Goal: Obtain resource: Obtain resource

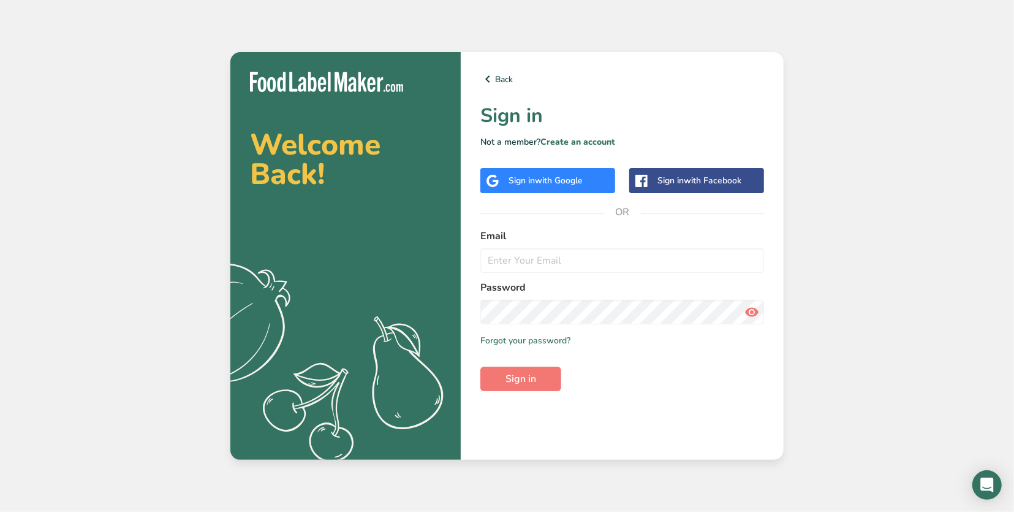
click at [517, 276] on form "Email Password Remember me Forgot your password? Sign in" at bounding box center [622, 310] width 284 height 162
click at [541, 262] on input "email" at bounding box center [622, 260] width 284 height 25
type input "[EMAIL_ADDRESS][DOMAIN_NAME]"
click at [512, 387] on button "Sign in" at bounding box center [520, 378] width 81 height 25
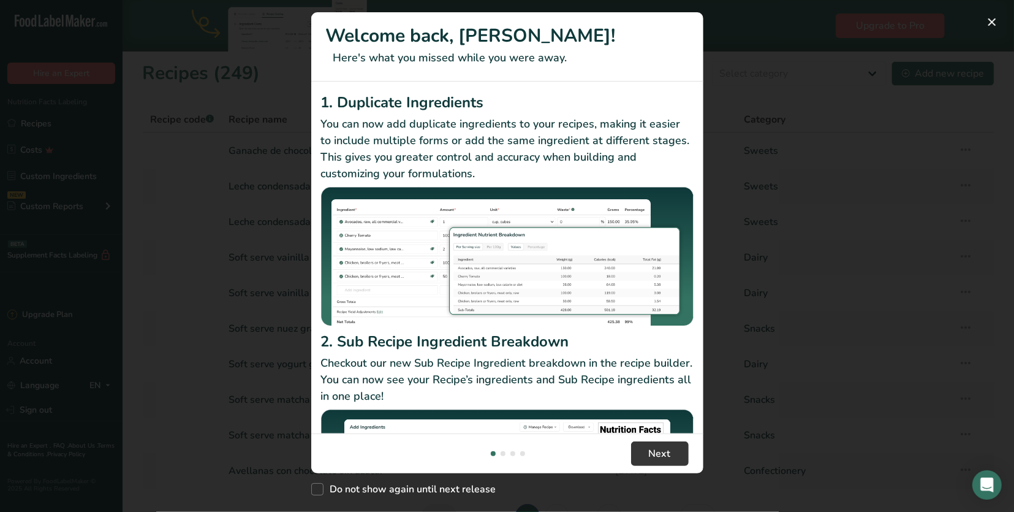
click at [742, 337] on div "New Features" at bounding box center [507, 256] width 1014 height 512
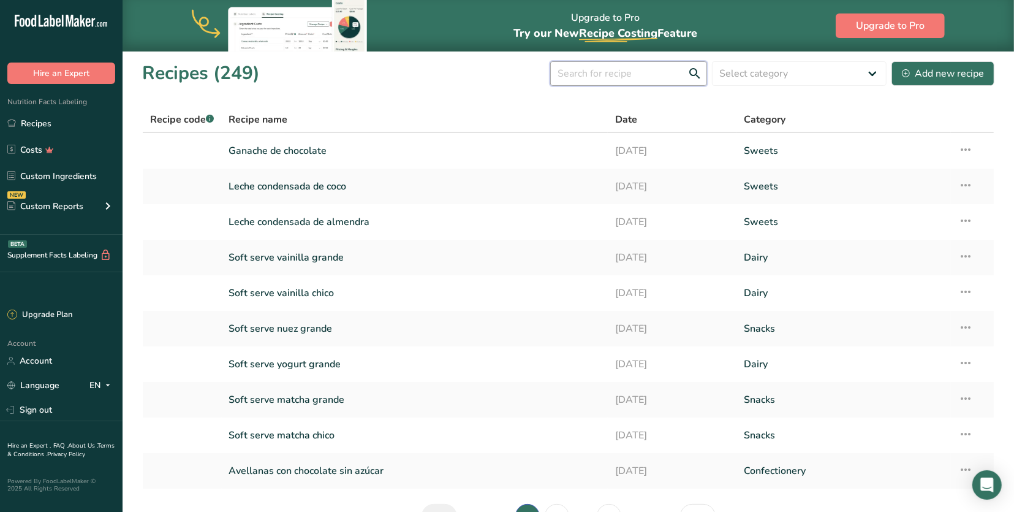
click at [632, 74] on input "text" at bounding box center [628, 73] width 157 height 25
type input "avellana"
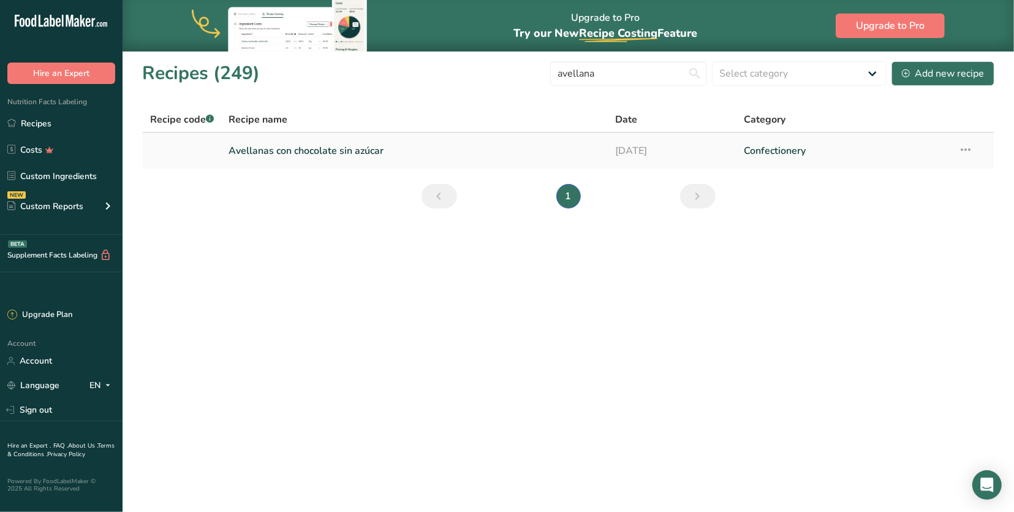
click at [322, 151] on link "Avellanas con chocolate sin azúcar" at bounding box center [414, 151] width 371 height 26
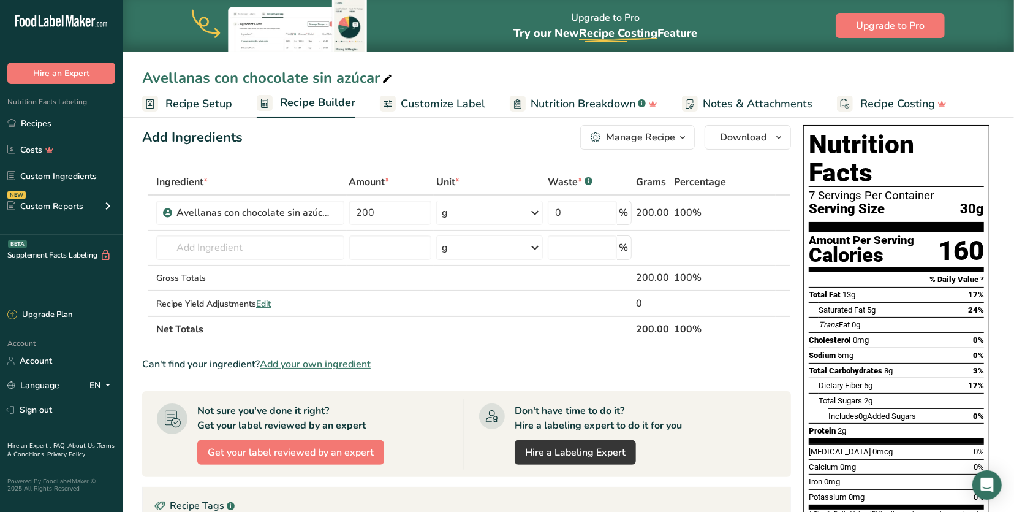
scroll to position [17, 0]
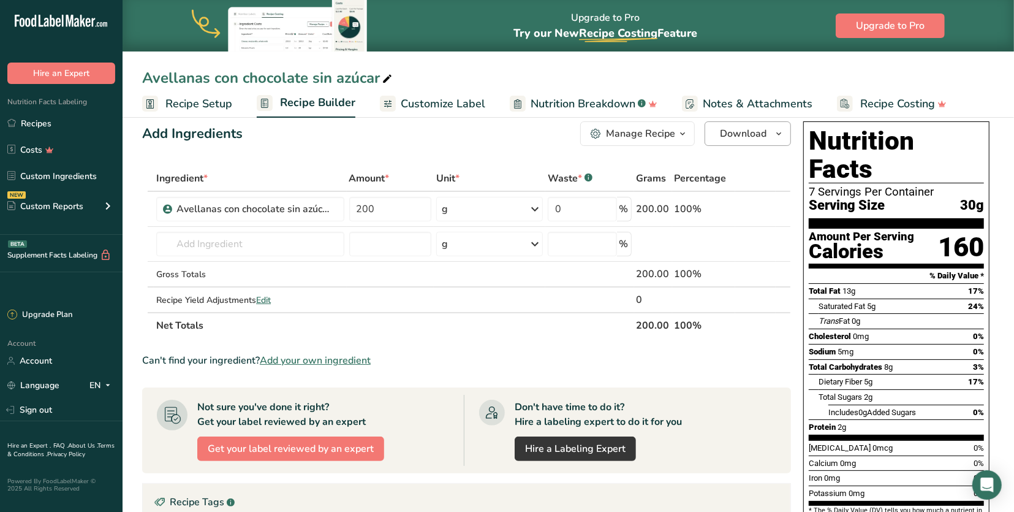
click at [756, 131] on span "Download" at bounding box center [743, 133] width 47 height 15
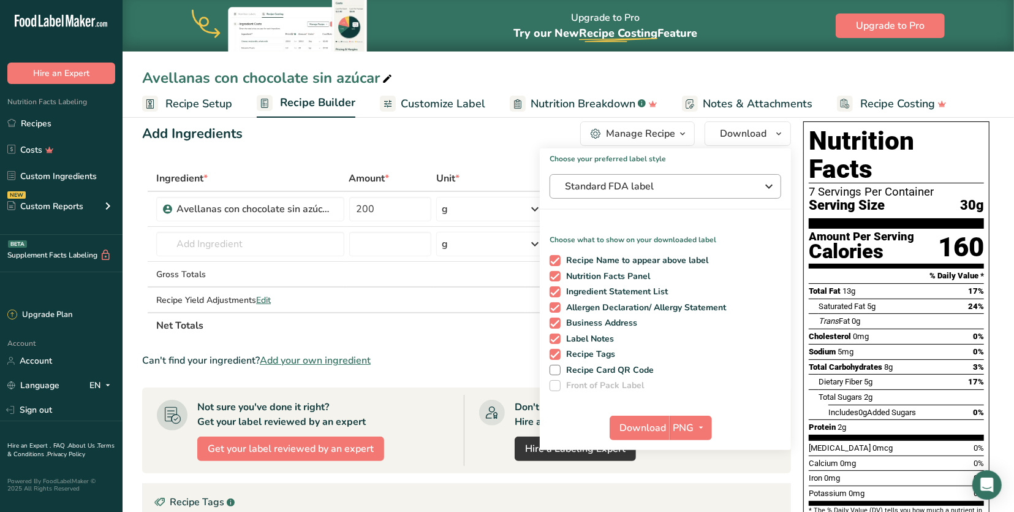
click at [675, 176] on button "Standard FDA label" at bounding box center [666, 186] width 232 height 25
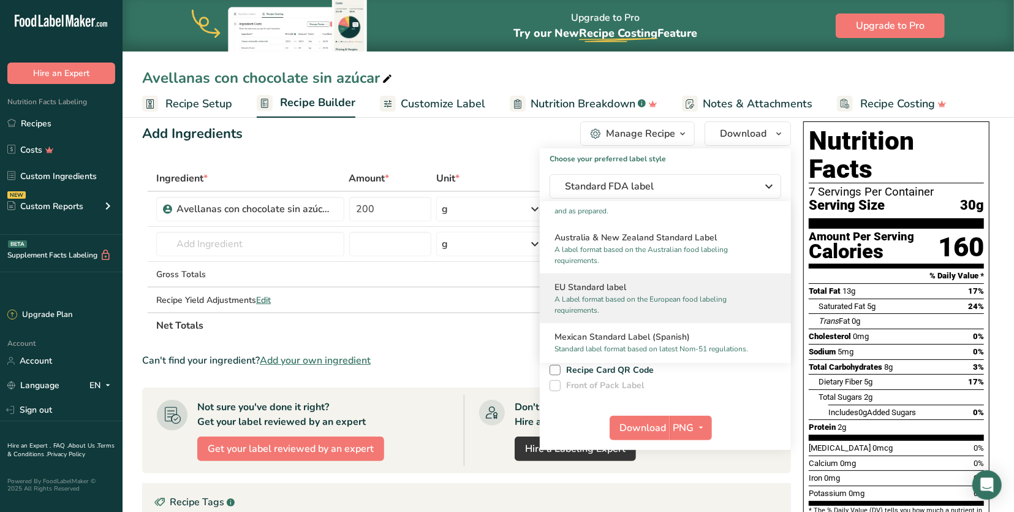
scroll to position [681, 0]
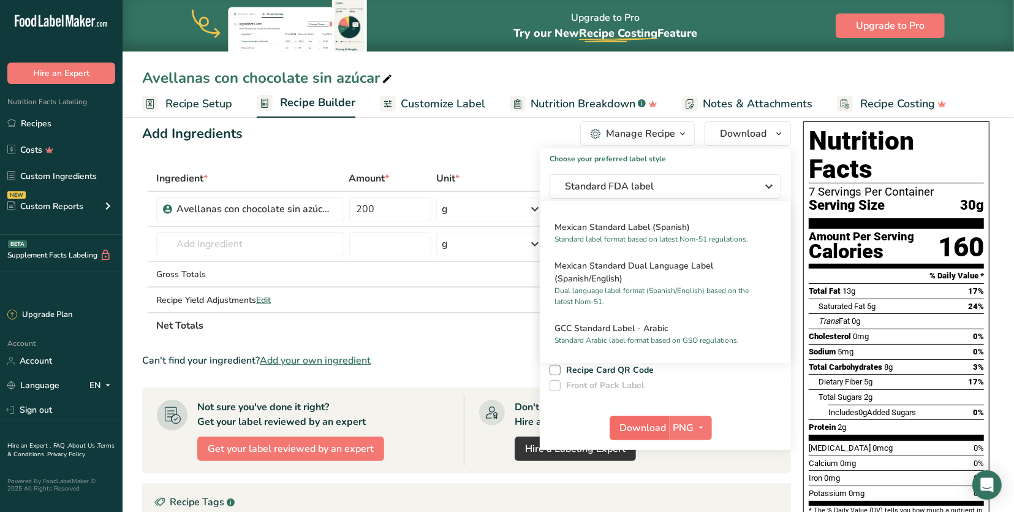
click at [655, 431] on span "Download" at bounding box center [643, 427] width 47 height 15
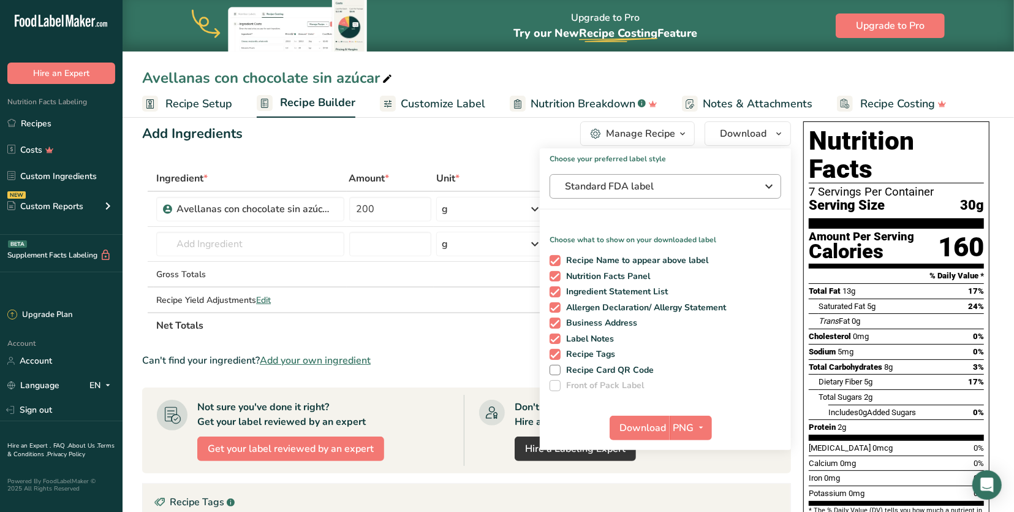
click at [685, 185] on span "Standard FDA label" at bounding box center [657, 186] width 184 height 15
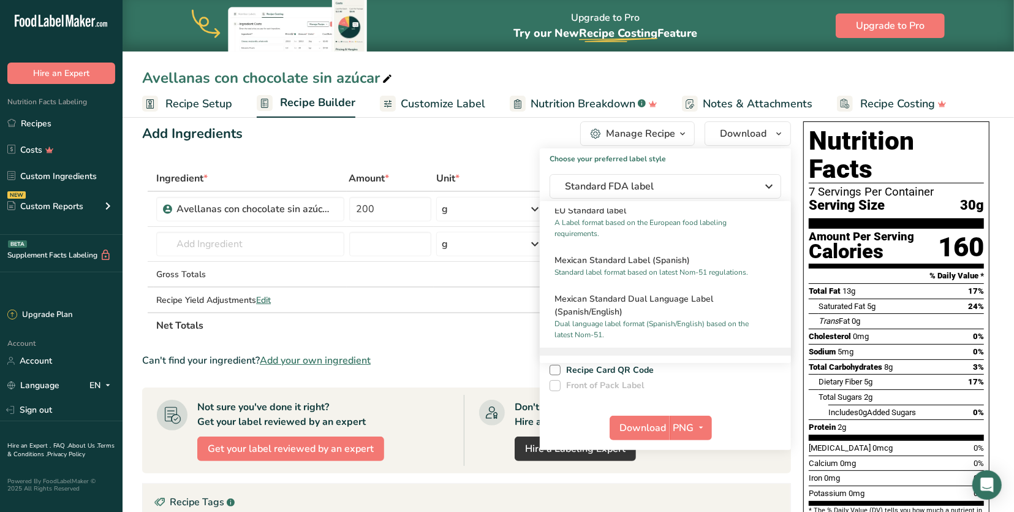
scroll to position [642, 0]
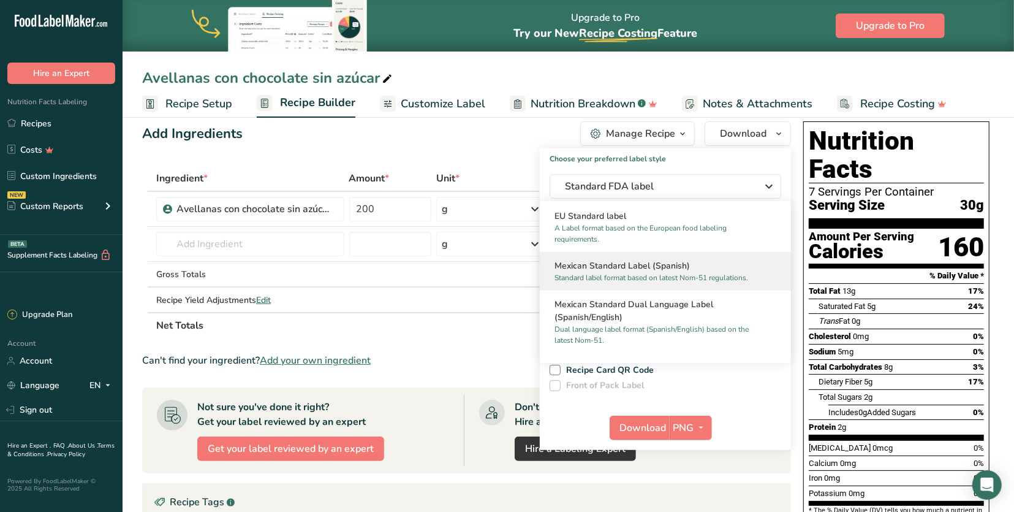
click at [656, 259] on h2 "Mexican Standard Label (Spanish)" at bounding box center [666, 265] width 222 height 13
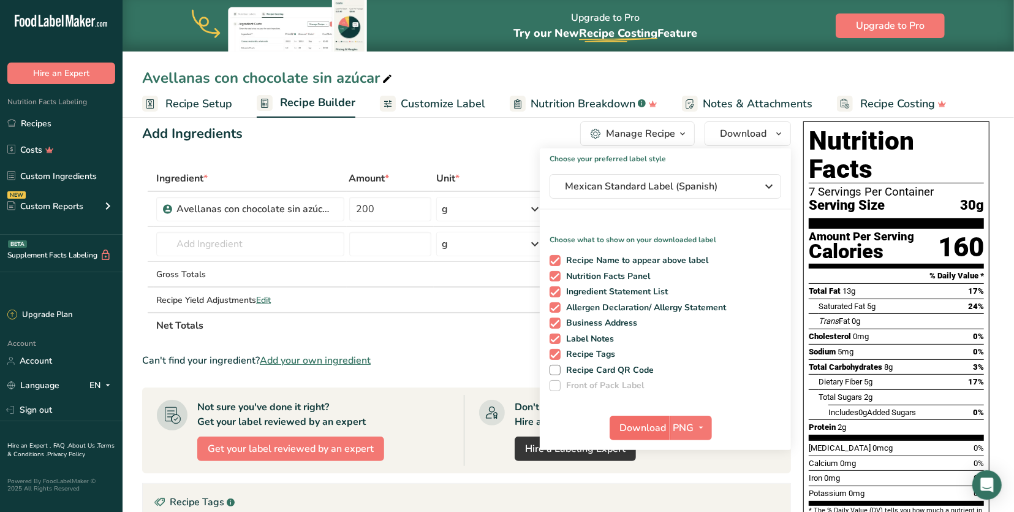
click at [651, 423] on span "Download" at bounding box center [643, 427] width 47 height 15
click at [83, 116] on link "Recipes" at bounding box center [61, 123] width 123 height 23
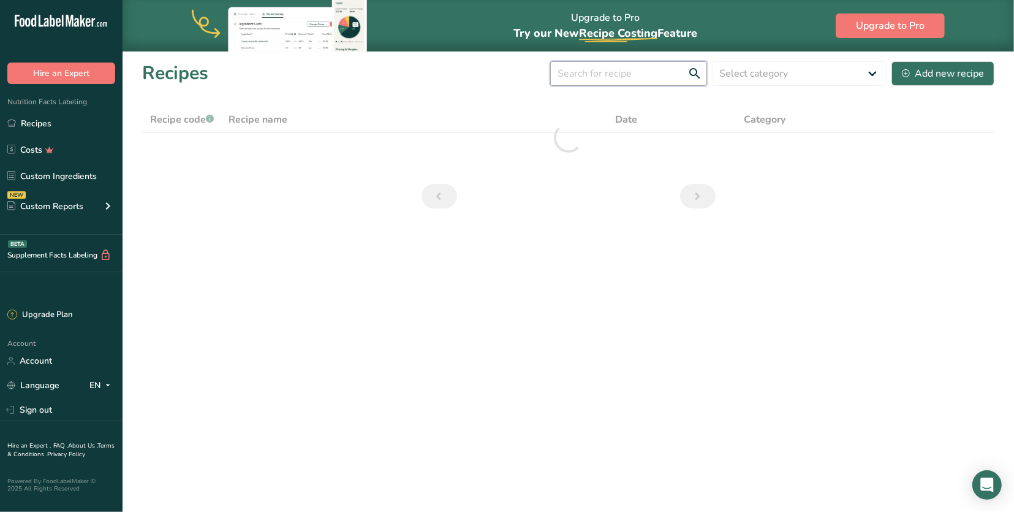
click at [640, 69] on input "text" at bounding box center [628, 73] width 157 height 25
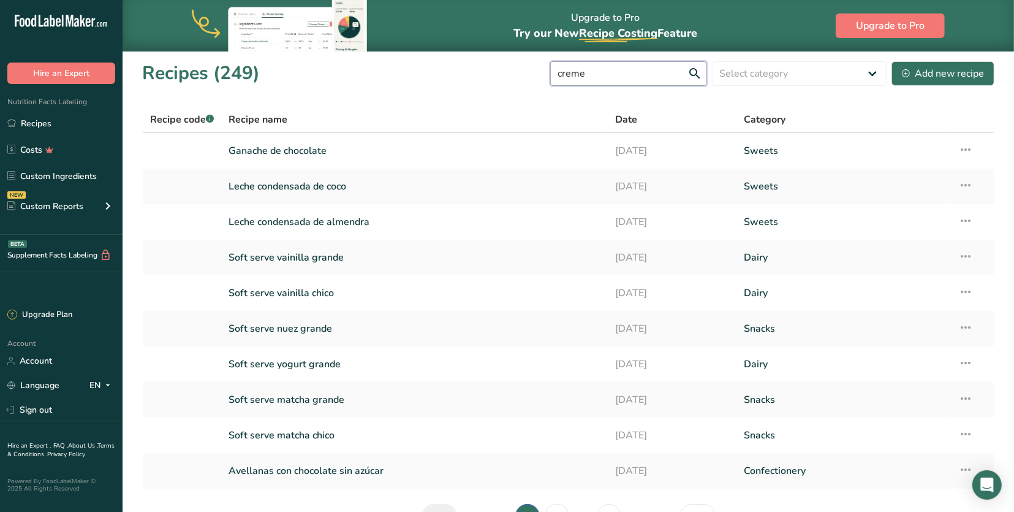
type input "creme"
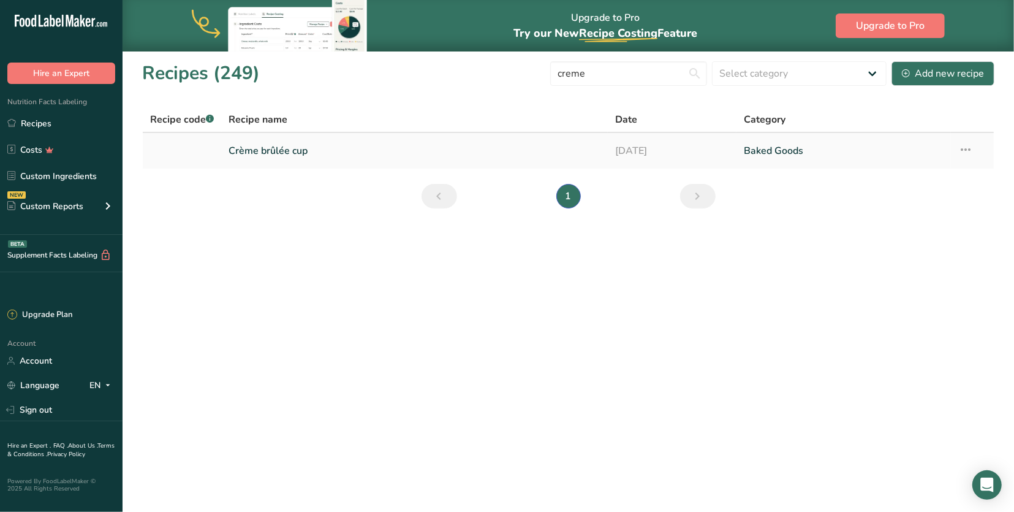
click at [313, 151] on link "Crème brûlée cup" at bounding box center [414, 151] width 371 height 26
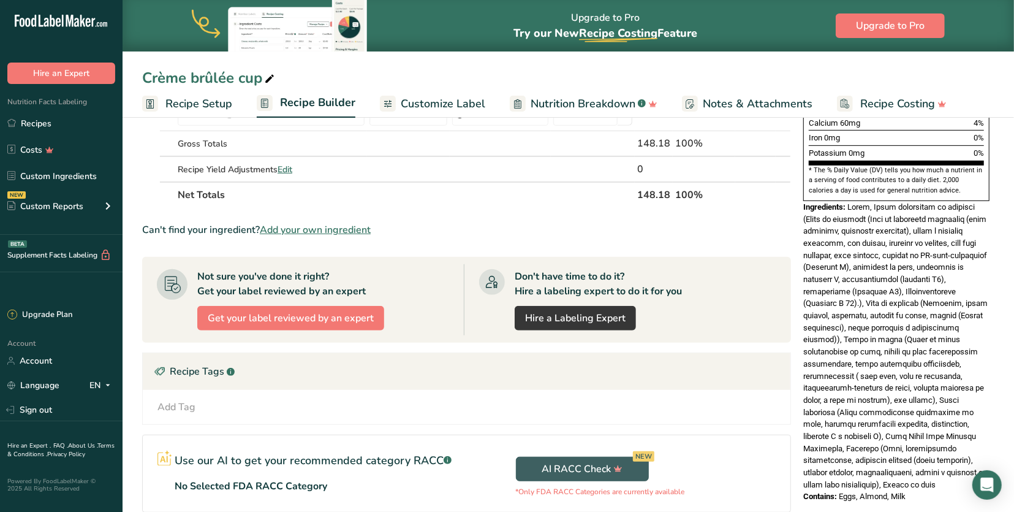
scroll to position [357, 0]
drag, startPoint x: 916, startPoint y: 431, endPoint x: 851, endPoint y: 170, distance: 269.6
click at [851, 200] on div "Ingredients:" at bounding box center [896, 345] width 186 height 290
copy div "Lorem, Ipsum dolorsitam co adipisci (Elits do eiusmodt (Inci ut laboreetd magna…"
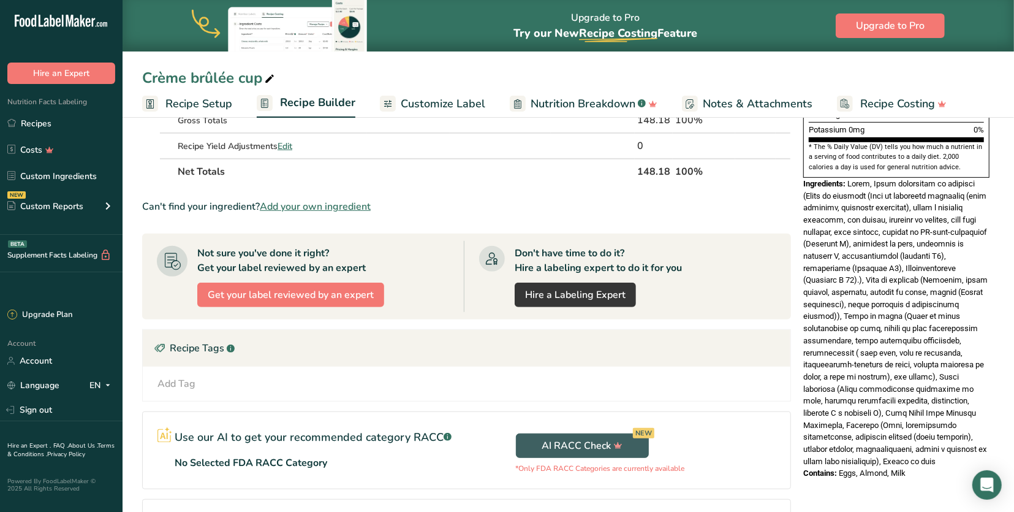
scroll to position [381, 0]
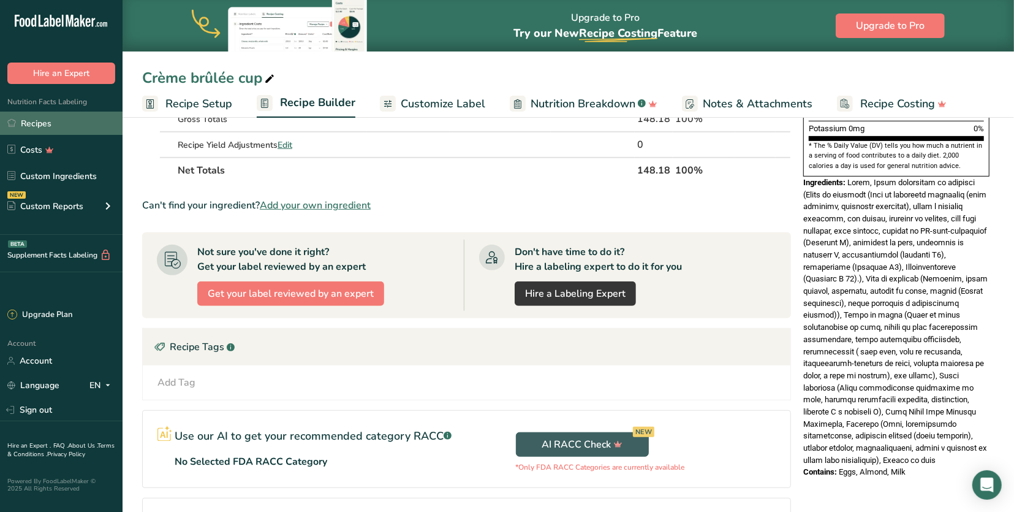
click at [94, 120] on link "Recipes" at bounding box center [61, 123] width 123 height 23
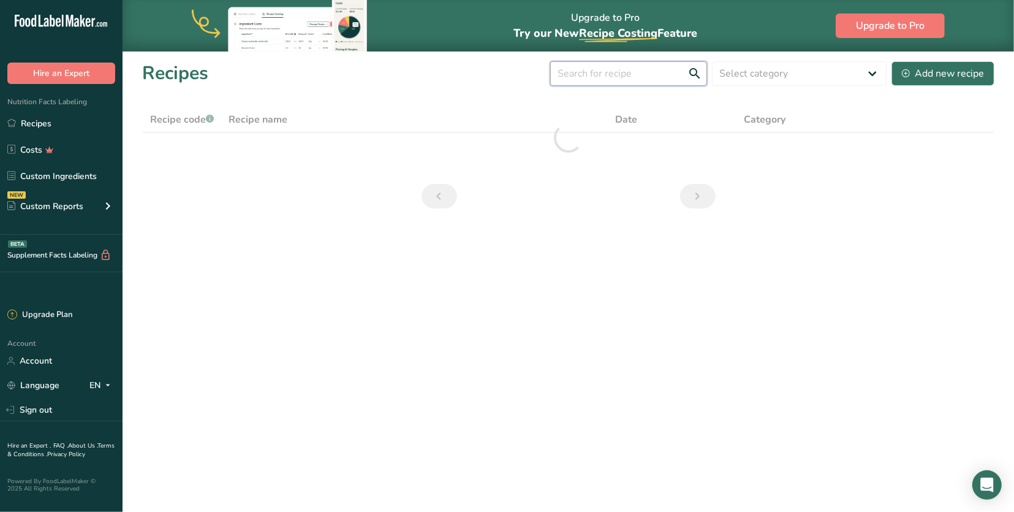
click at [652, 70] on input "text" at bounding box center [628, 73] width 157 height 25
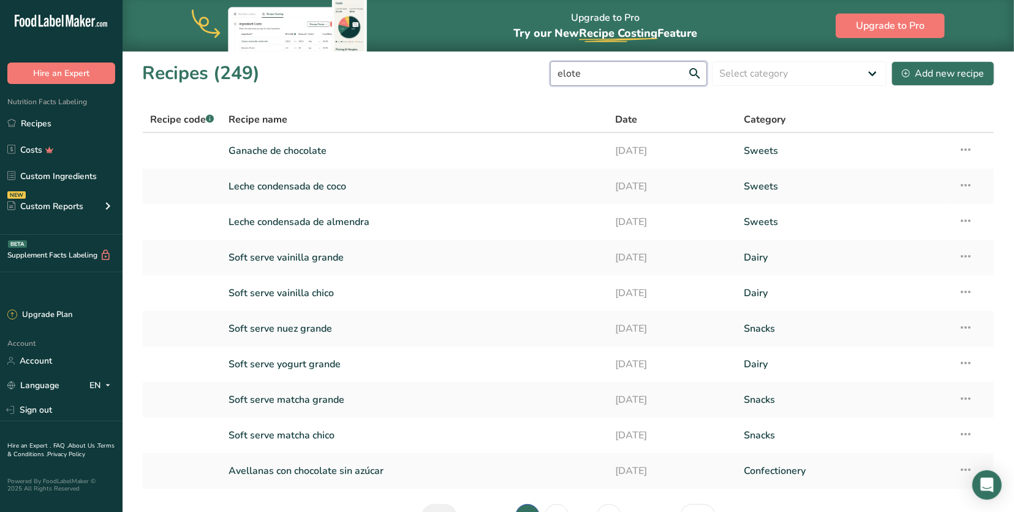
type input "elote"
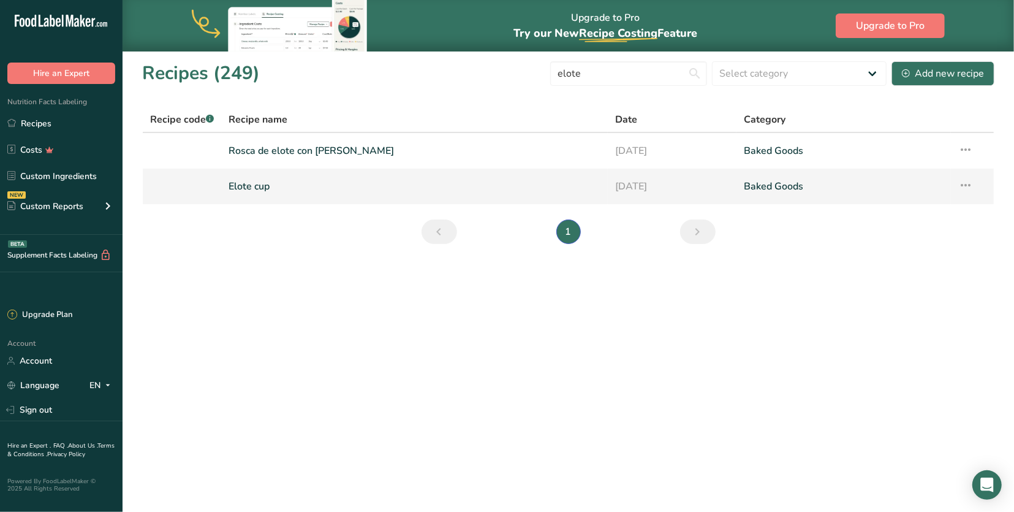
click at [317, 182] on link "Elote cup" at bounding box center [414, 186] width 371 height 26
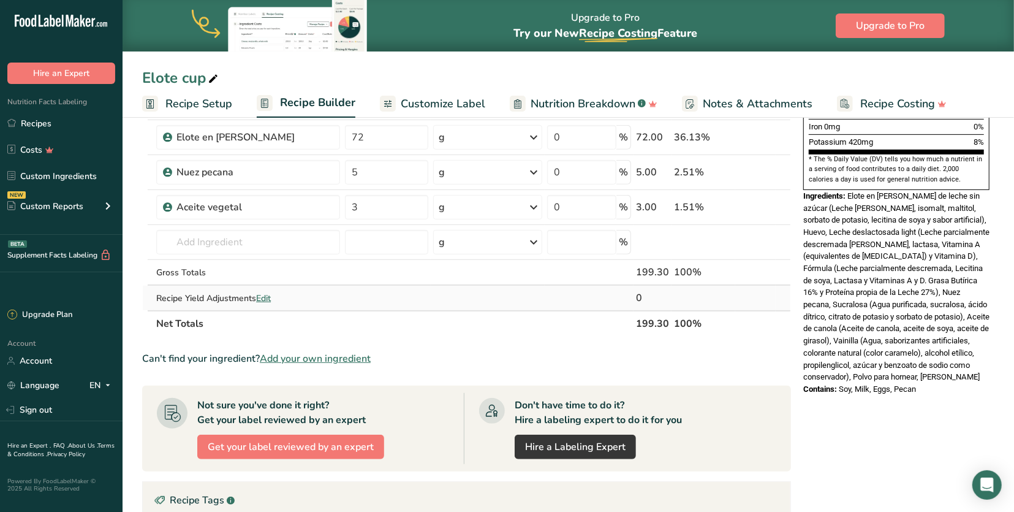
scroll to position [363, 0]
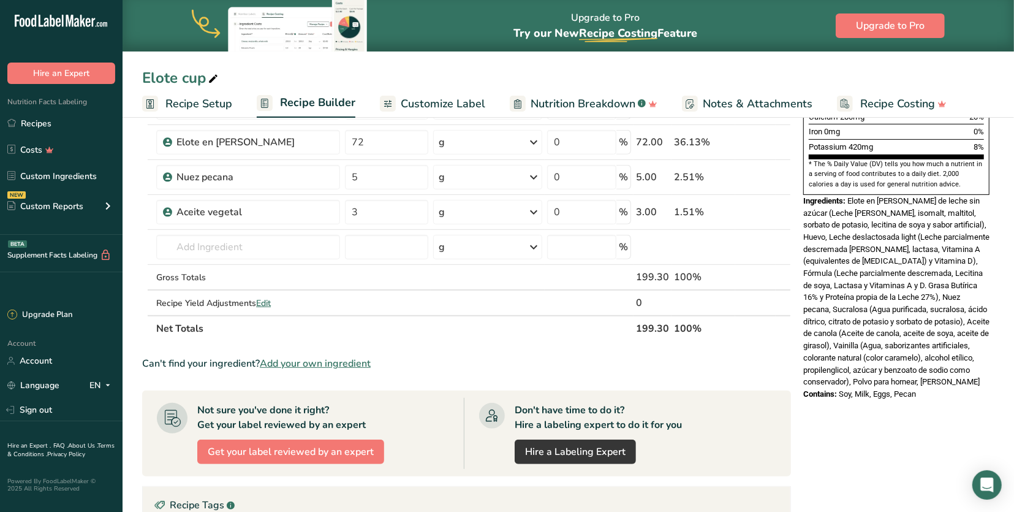
drag, startPoint x: 941, startPoint y: 333, endPoint x: 849, endPoint y: 164, distance: 193.0
click at [849, 195] on div "Ingredients: Elote en [PERSON_NAME] de leche sin azúcar (Leche [PERSON_NAME], i…" at bounding box center [896, 291] width 186 height 193
copy div "Elote en [PERSON_NAME] de leche sin azúcar (Leche [PERSON_NAME], isomalt, malti…"
click at [58, 120] on link "Recipes" at bounding box center [61, 123] width 123 height 23
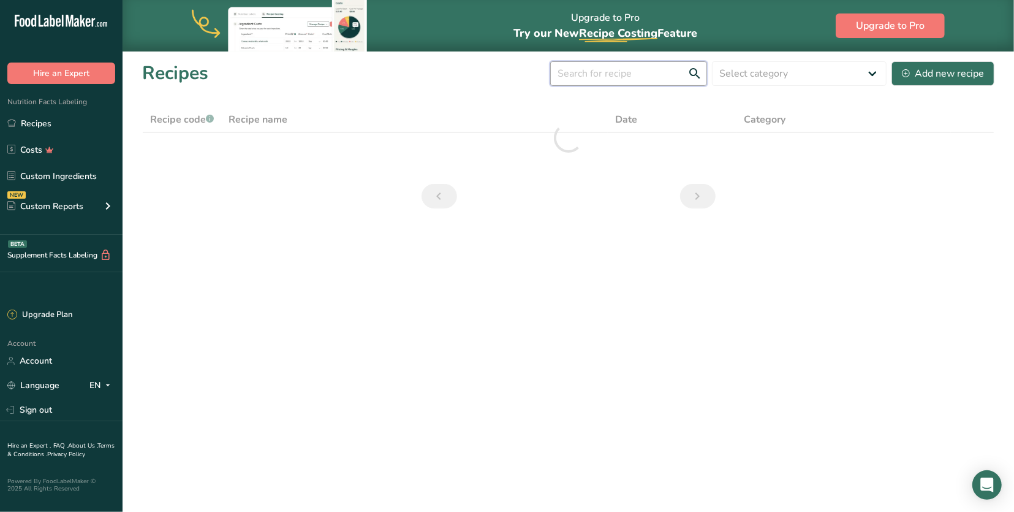
click at [645, 74] on input "text" at bounding box center [628, 73] width 157 height 25
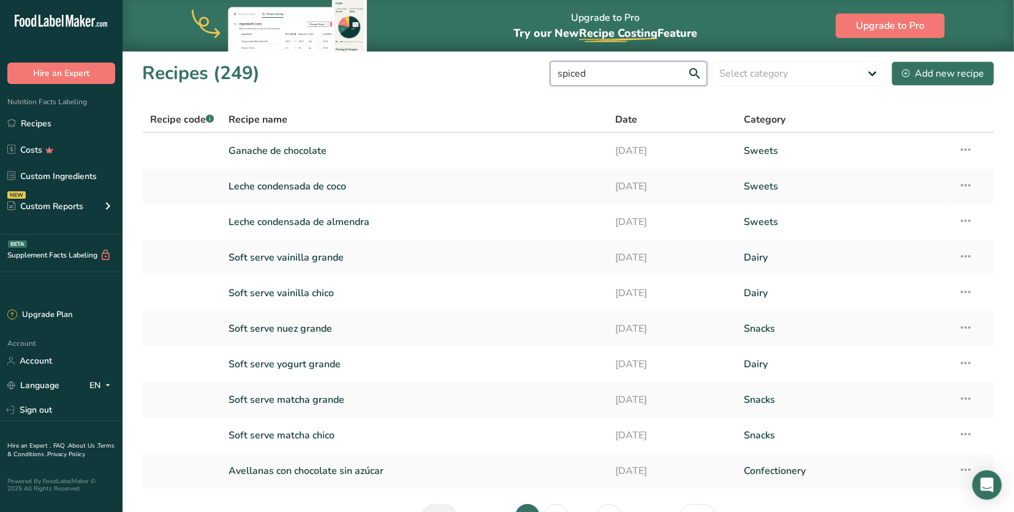
type input "spiced"
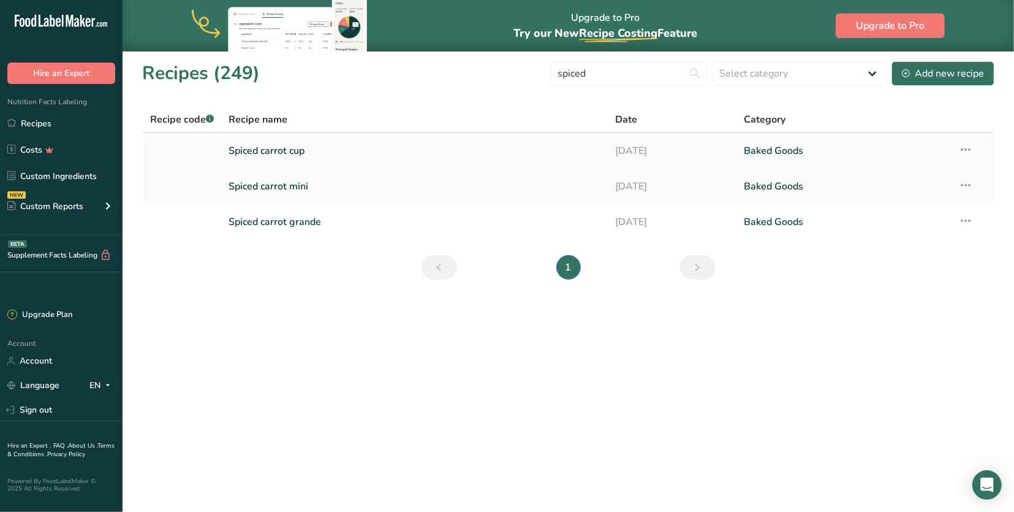
click at [287, 145] on link "Spiced carrot cup" at bounding box center [414, 151] width 371 height 26
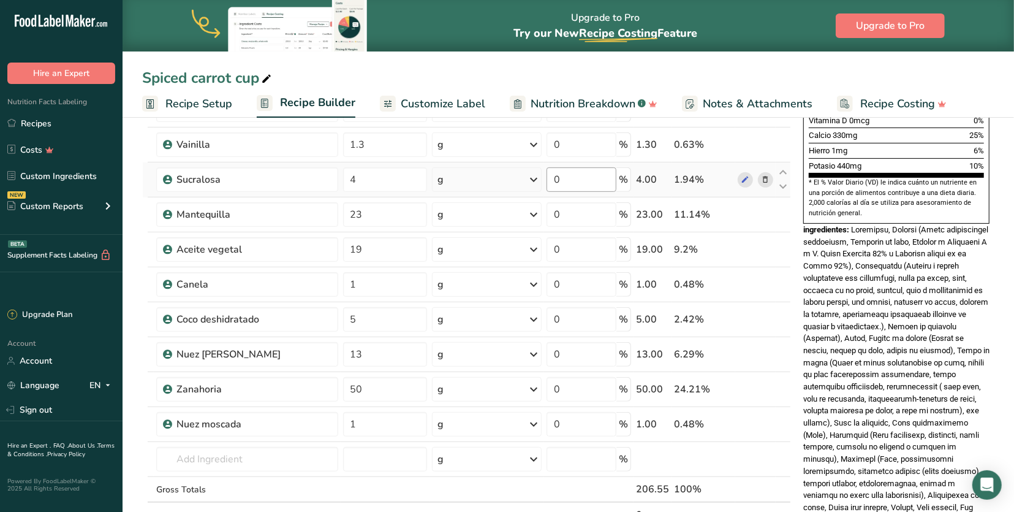
scroll to position [349, 0]
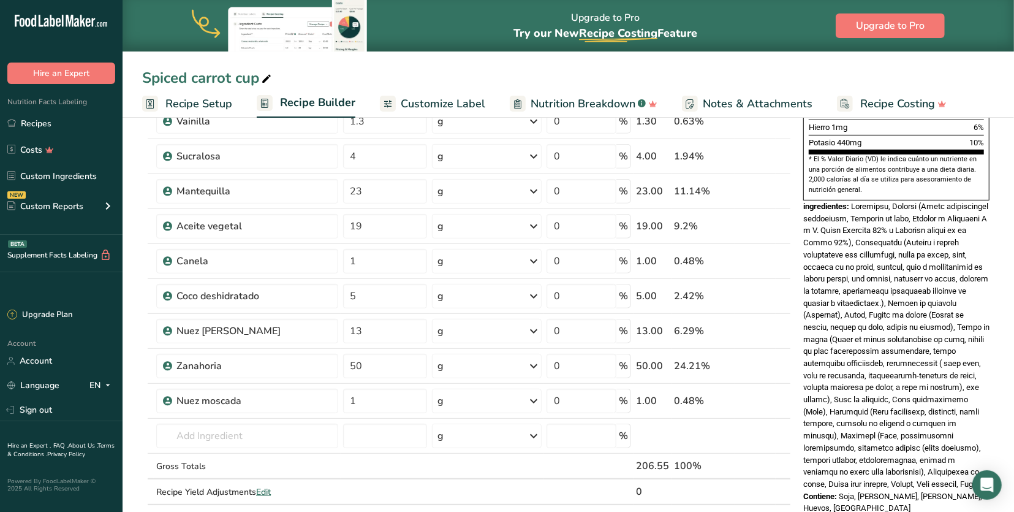
drag, startPoint x: 852, startPoint y: 194, endPoint x: 938, endPoint y: 458, distance: 277.7
click at [938, 458] on div "ingredientes:" at bounding box center [896, 345] width 186 height 290
copy div "Loremipsu, Dolorsi (Ametc adipiscingel seddoeiusm, Temporin ut labo, Etdolor m …"
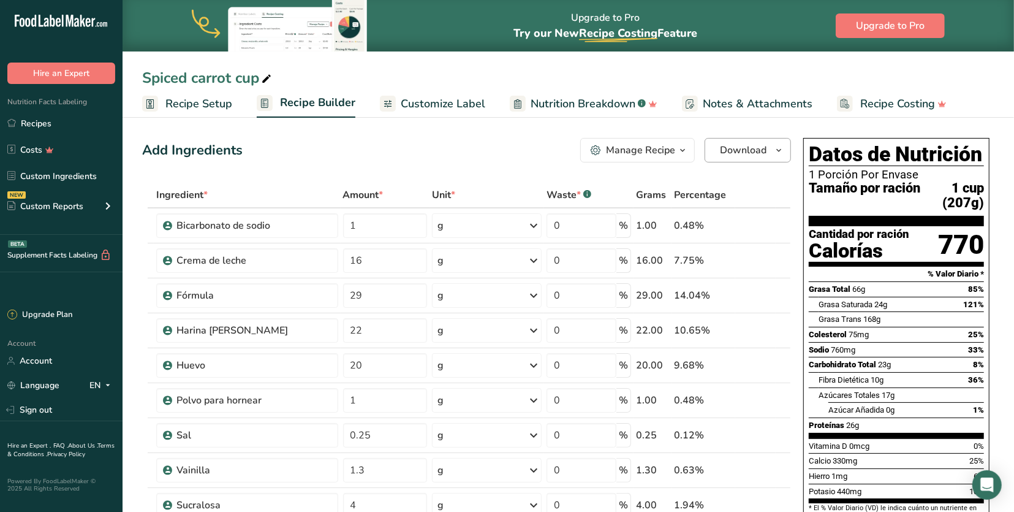
scroll to position [0, 0]
click at [716, 151] on button "Download" at bounding box center [748, 150] width 86 height 25
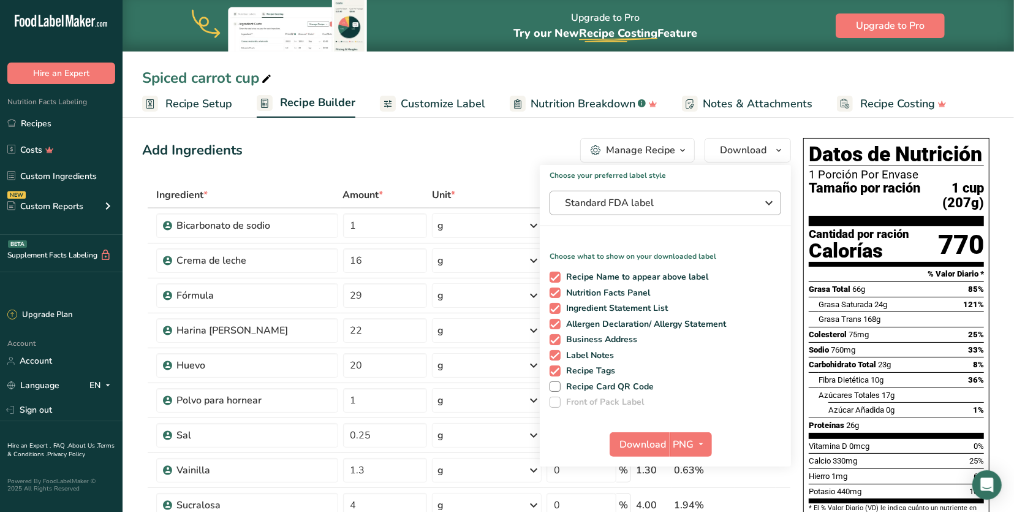
click at [681, 207] on span "Standard FDA label" at bounding box center [657, 202] width 184 height 15
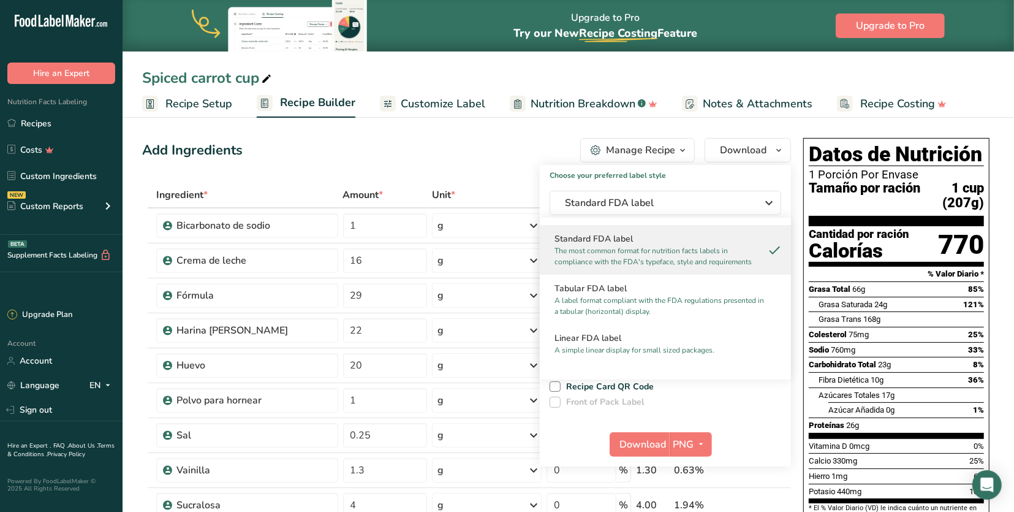
click at [678, 240] on h2 "Standard FDA label" at bounding box center [666, 238] width 222 height 13
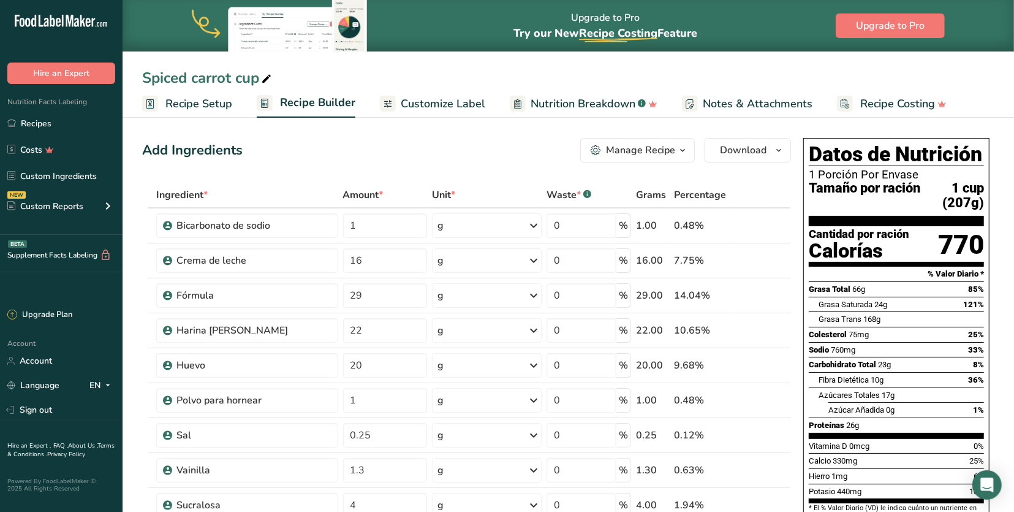
click at [207, 109] on span "Recipe Setup" at bounding box center [198, 104] width 67 height 17
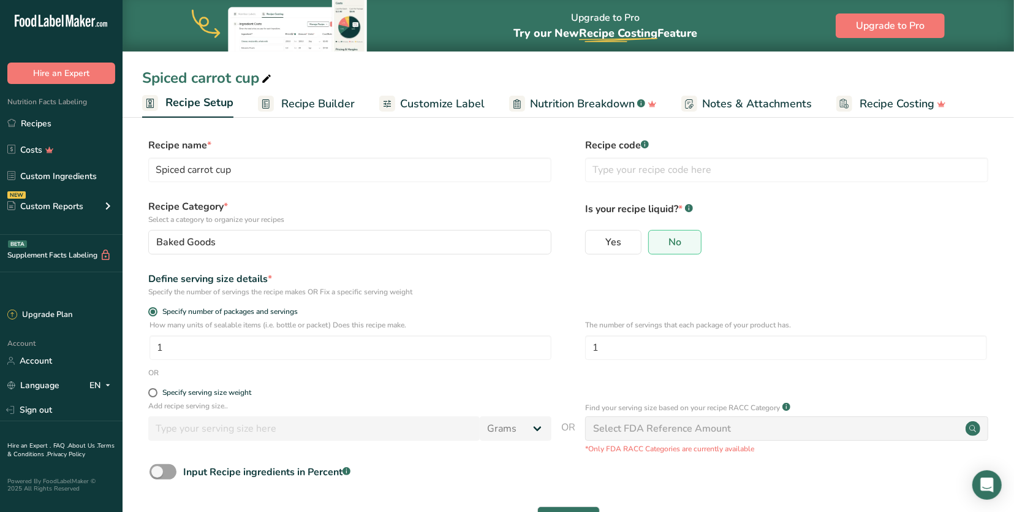
click at [332, 104] on span "Recipe Builder" at bounding box center [318, 104] width 74 height 17
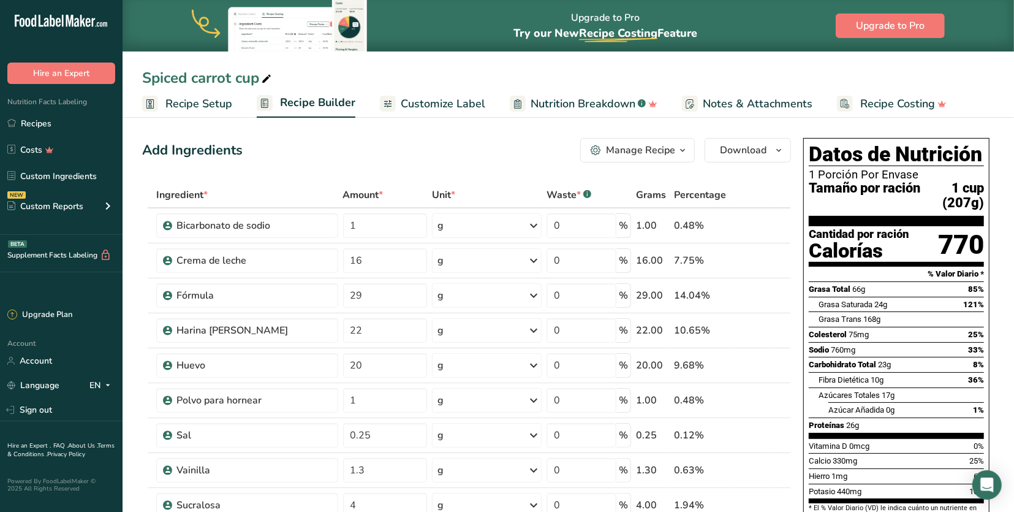
click at [444, 101] on span "Customize Label" at bounding box center [443, 104] width 85 height 17
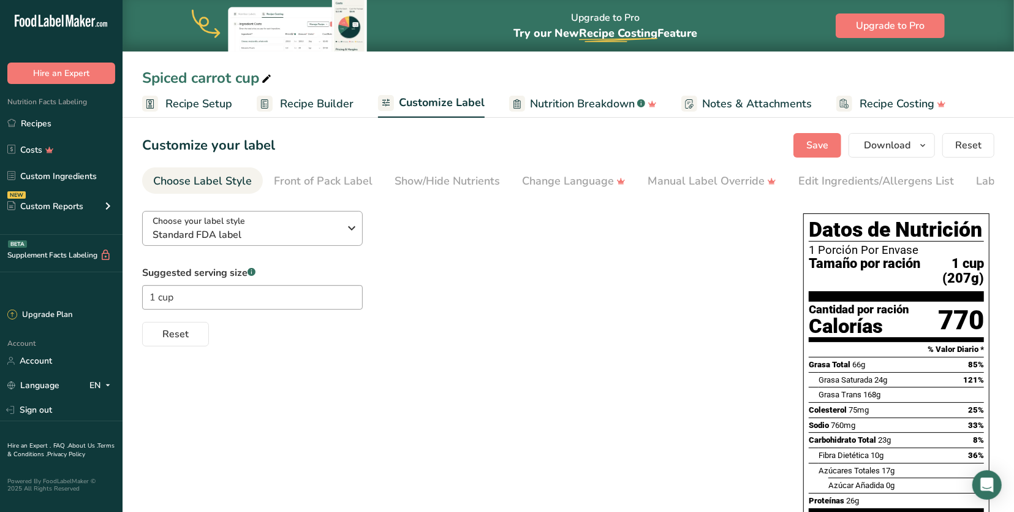
click at [254, 227] on span "Standard FDA label" at bounding box center [246, 234] width 187 height 15
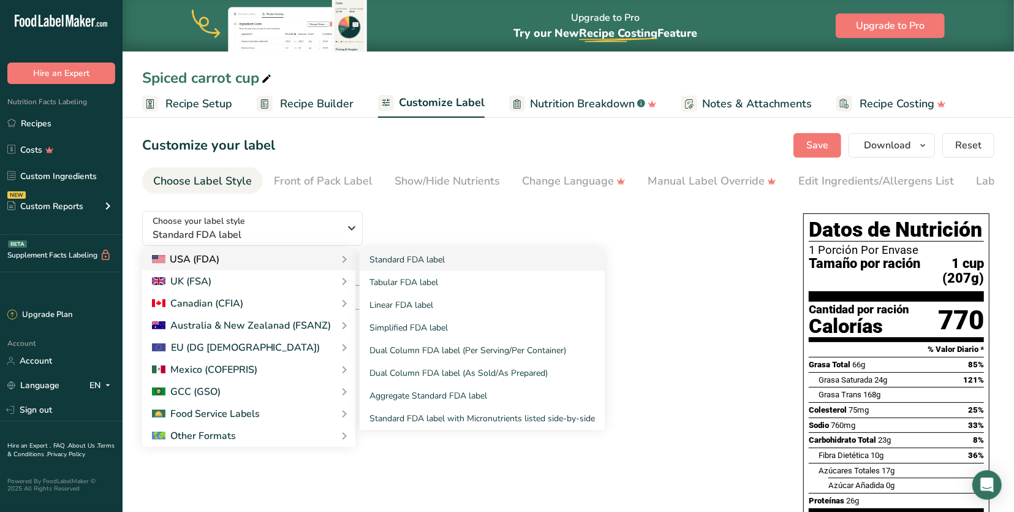
click at [246, 256] on div "USA (FDA)" at bounding box center [249, 259] width 194 height 15
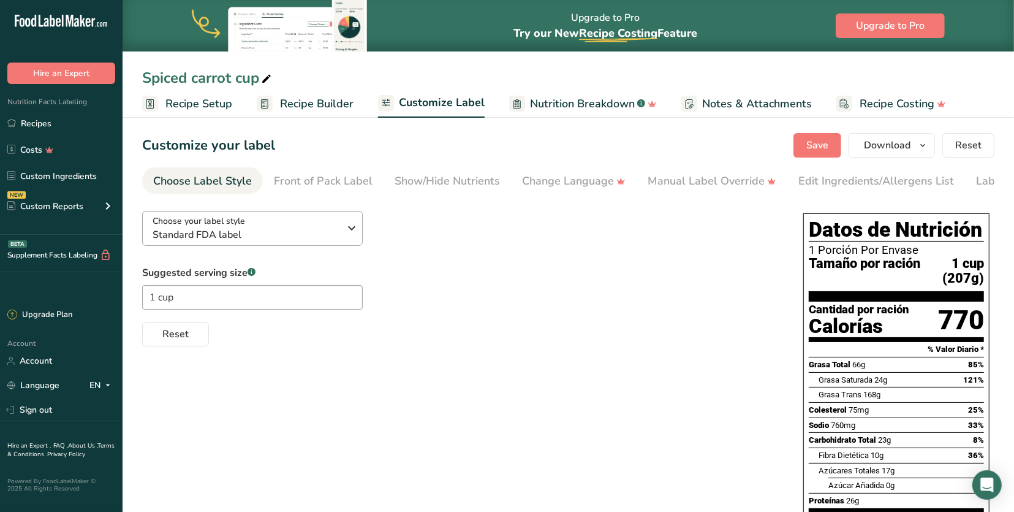
click at [358, 227] on icon "button" at bounding box center [351, 228] width 15 height 22
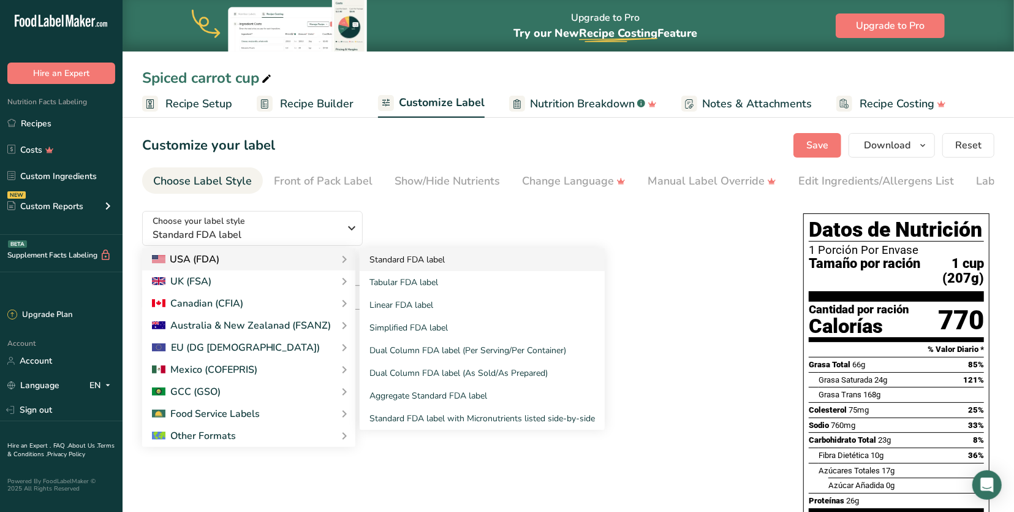
click at [374, 264] on link "Standard FDA label" at bounding box center [482, 259] width 245 height 23
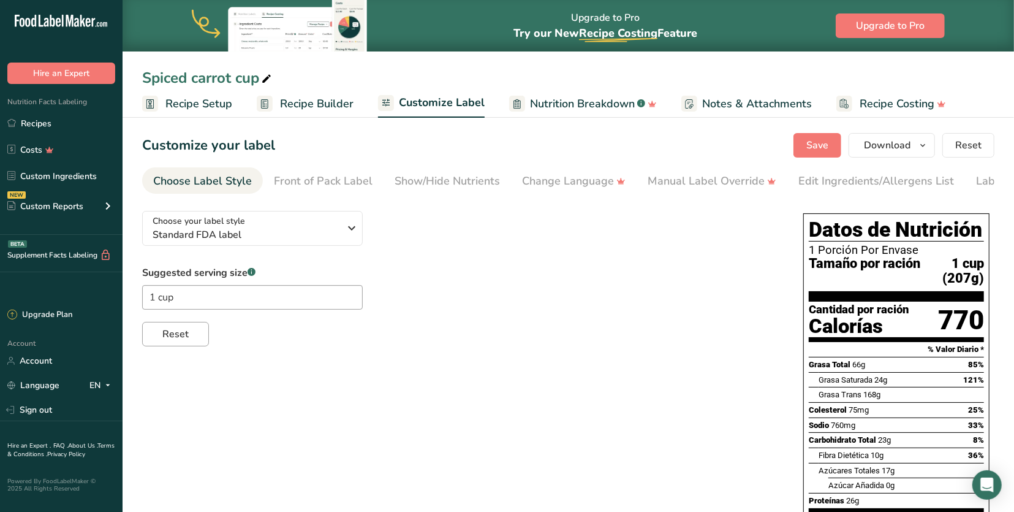
click at [194, 330] on button "Reset" at bounding box center [175, 334] width 67 height 25
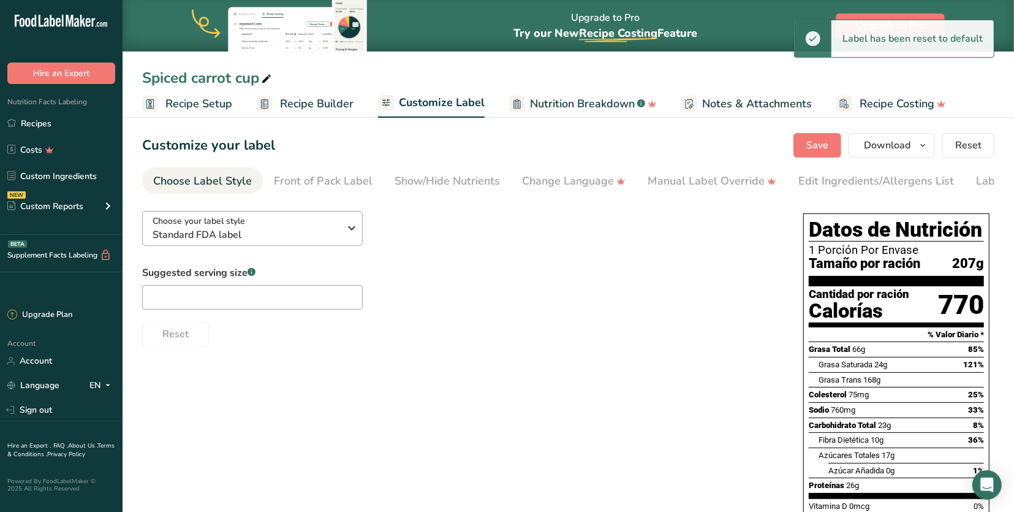
click at [295, 227] on span "Standard FDA label" at bounding box center [246, 234] width 187 height 15
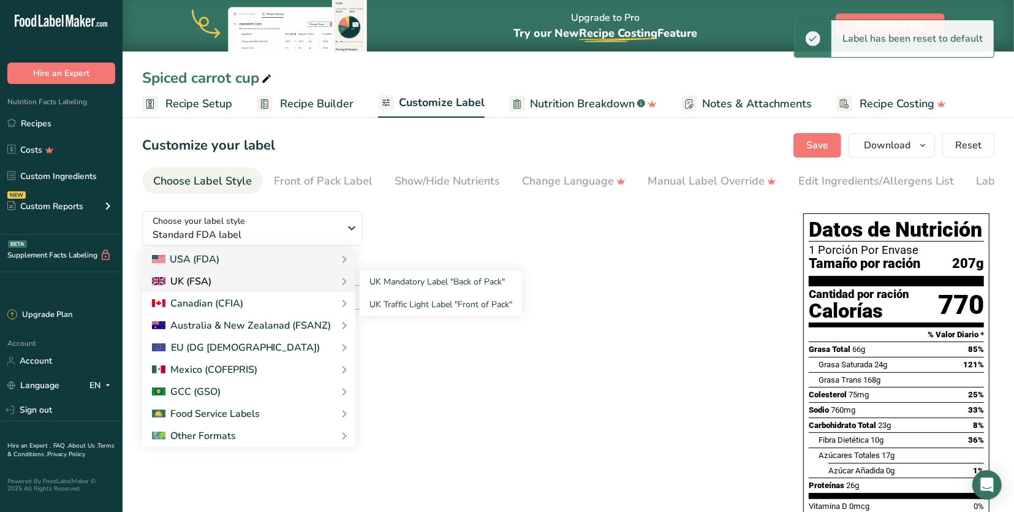
click at [262, 286] on div "UK (FSA)" at bounding box center [249, 281] width 194 height 15
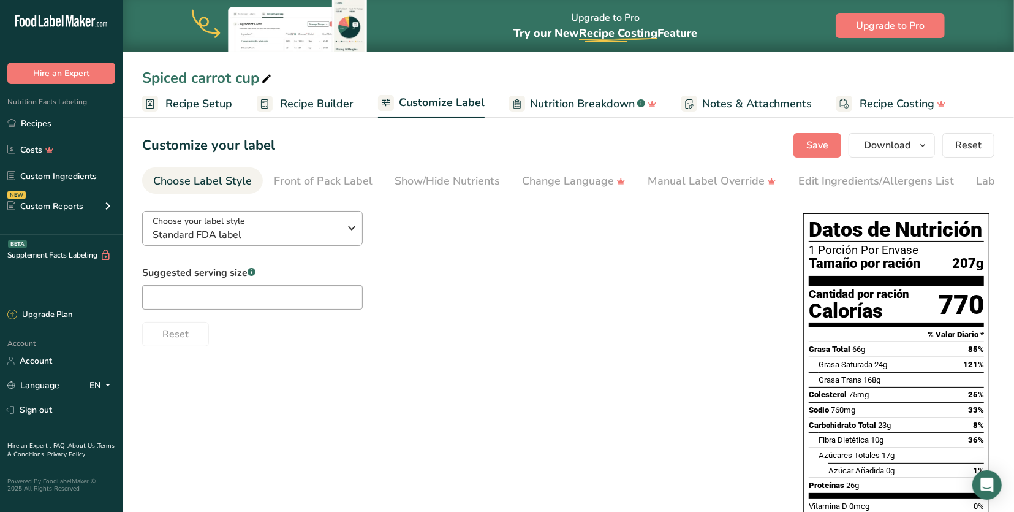
click at [306, 223] on div "Choose your label style Standard FDA label" at bounding box center [246, 228] width 187 height 28
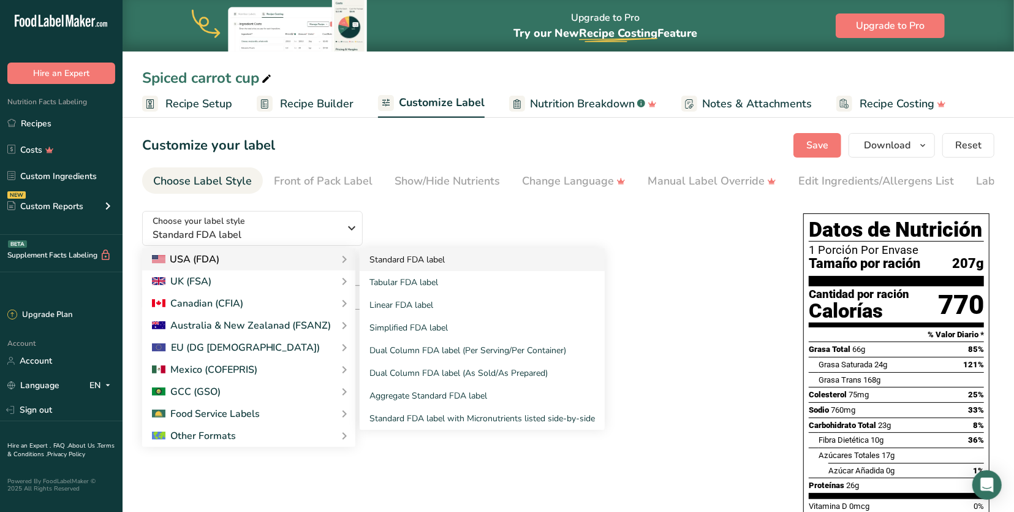
click at [390, 266] on link "Standard FDA label" at bounding box center [482, 259] width 245 height 23
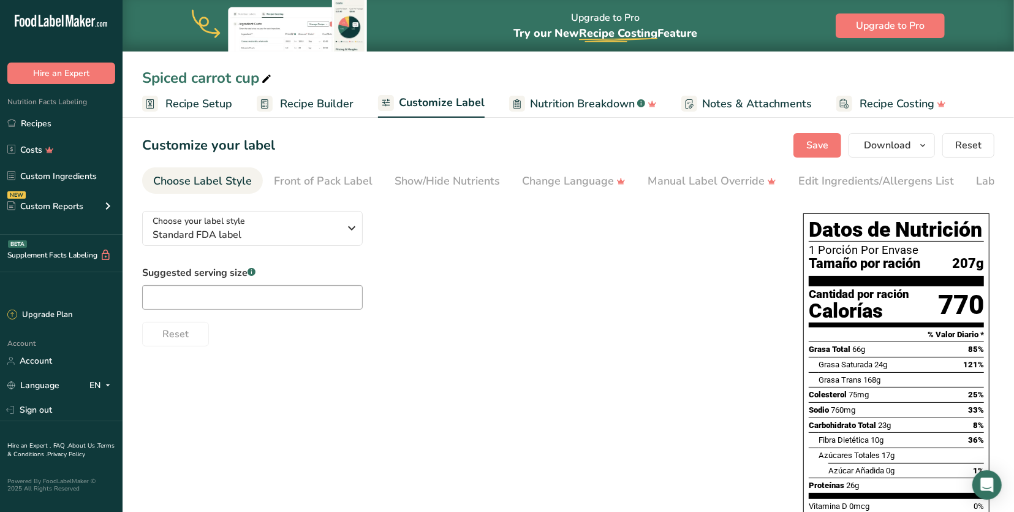
click at [562, 102] on span "Nutrition Breakdown" at bounding box center [582, 104] width 105 height 17
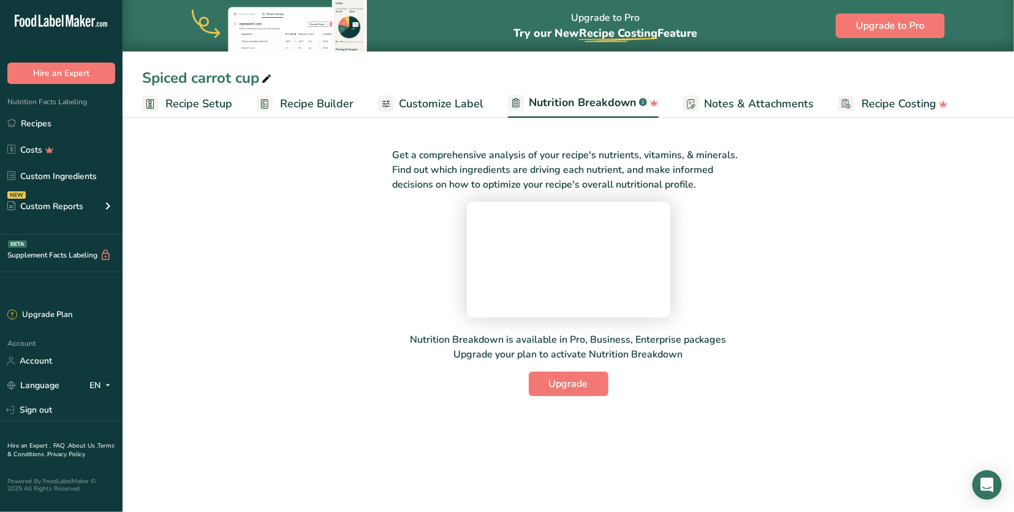
click at [289, 104] on span "Recipe Builder" at bounding box center [317, 104] width 74 height 17
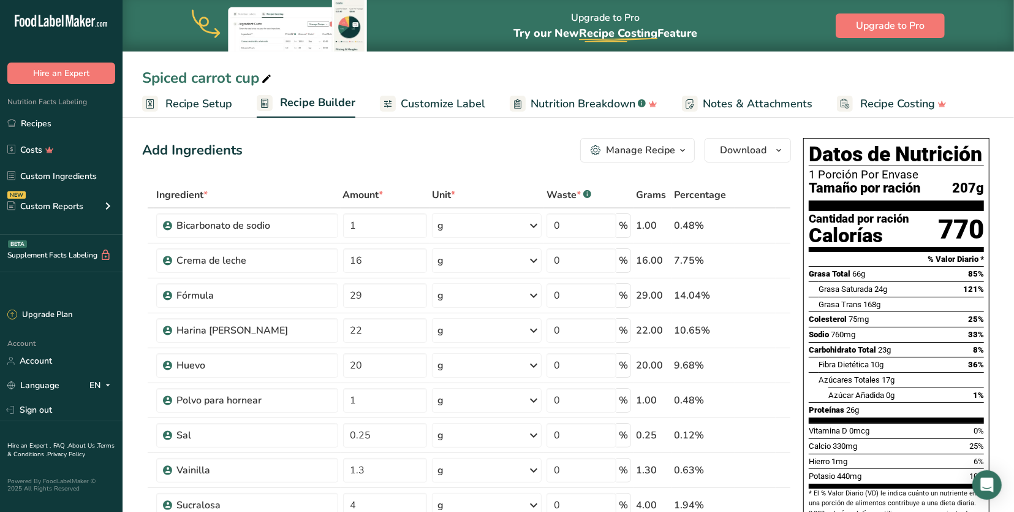
click at [558, 108] on span "Nutrition Breakdown" at bounding box center [583, 104] width 105 height 17
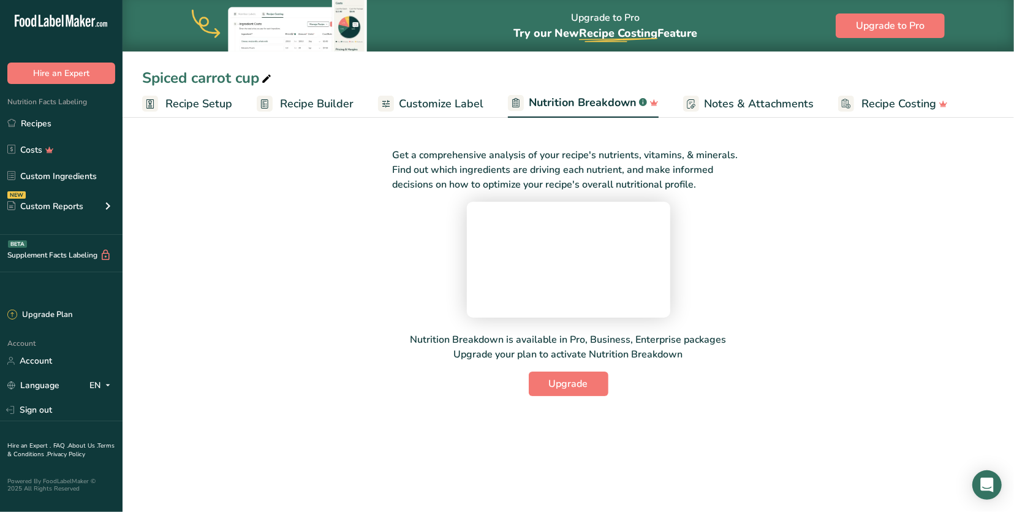
click at [317, 102] on span "Recipe Builder" at bounding box center [317, 104] width 74 height 17
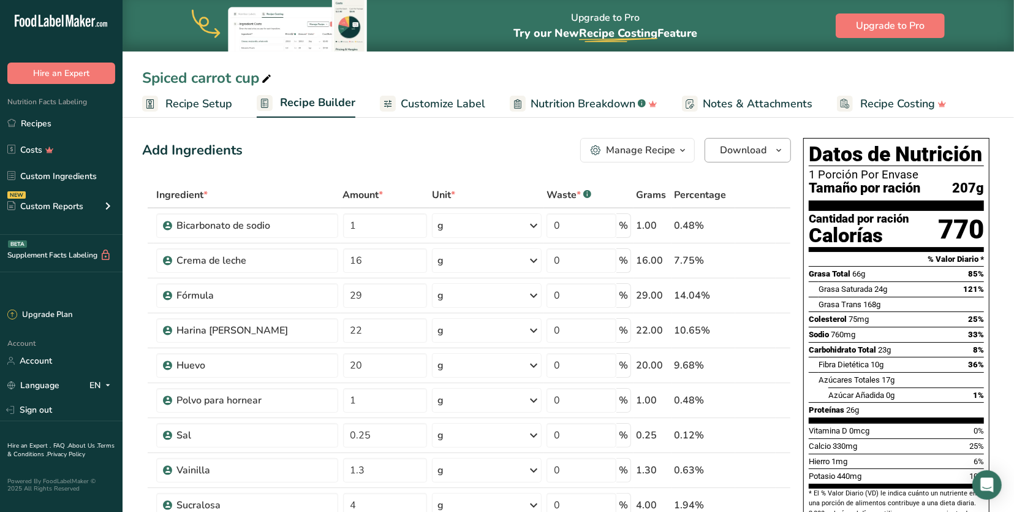
click at [753, 145] on span "Download" at bounding box center [743, 150] width 47 height 15
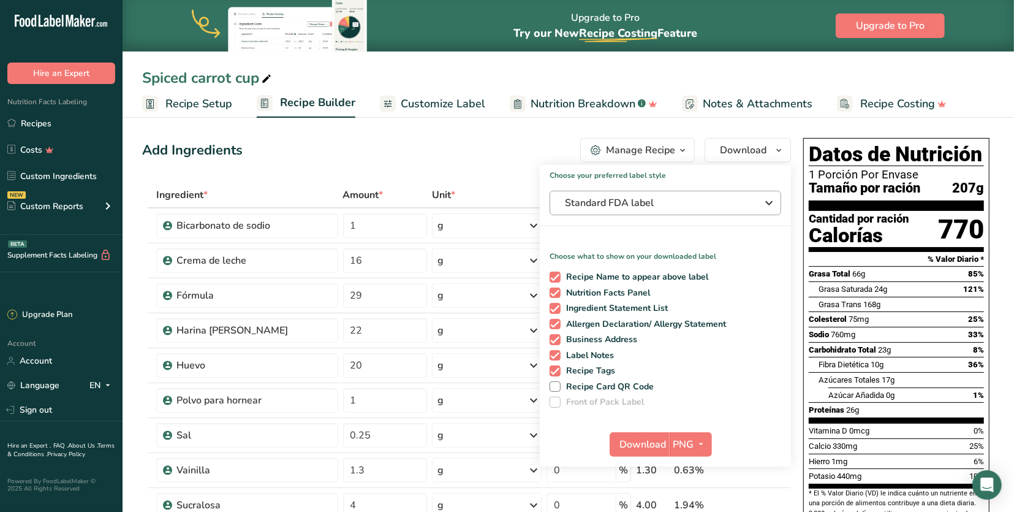
click at [703, 202] on span "Standard FDA label" at bounding box center [657, 202] width 184 height 15
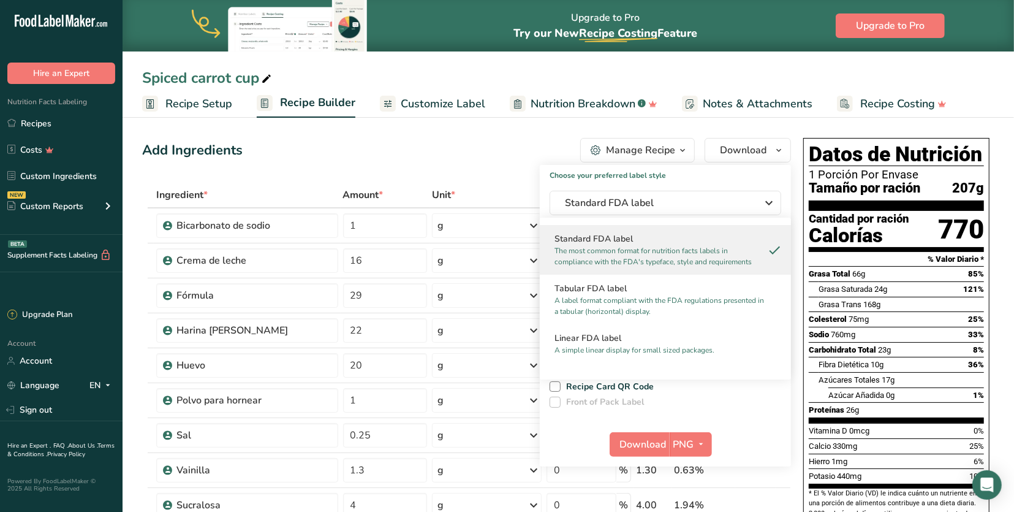
click at [691, 247] on p "The most common format for nutrition facts labels in compliance with the FDA's …" at bounding box center [660, 256] width 211 height 22
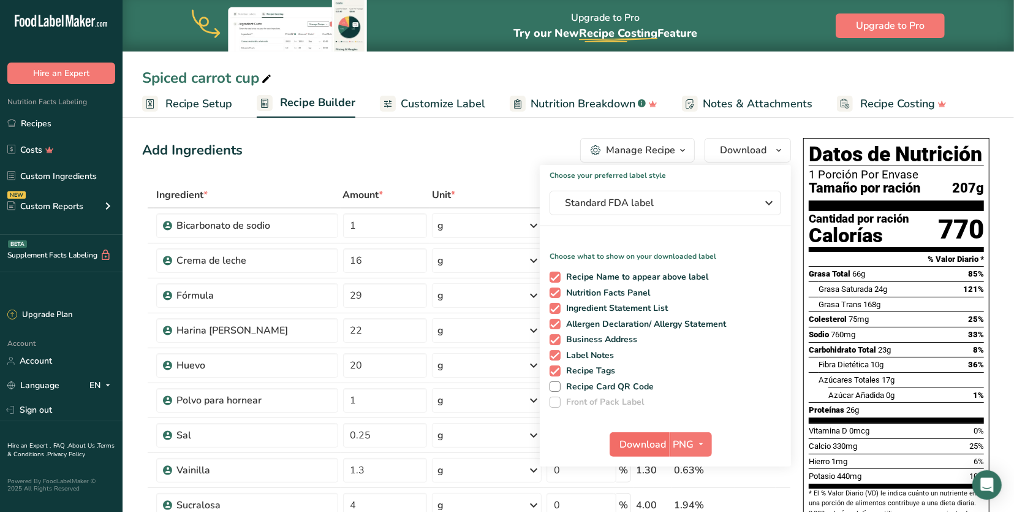
click at [647, 441] on span "Download" at bounding box center [643, 444] width 47 height 15
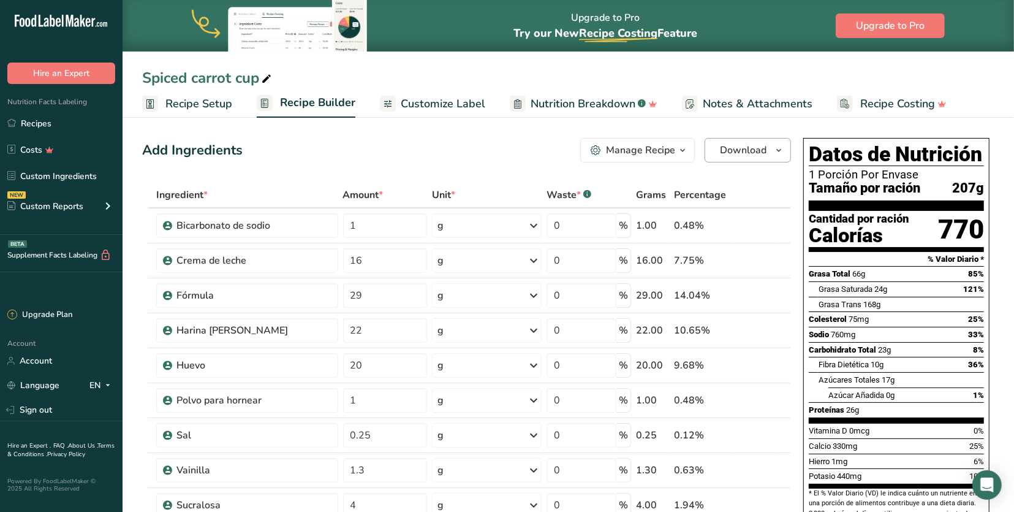
click at [780, 148] on icon "button" at bounding box center [779, 150] width 10 height 15
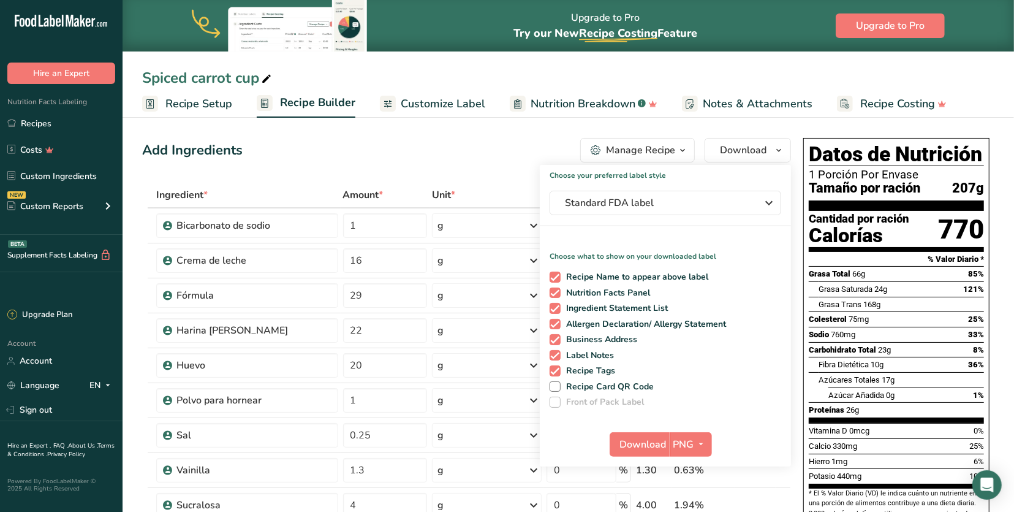
click at [631, 158] on button "Manage Recipe" at bounding box center [637, 150] width 115 height 25
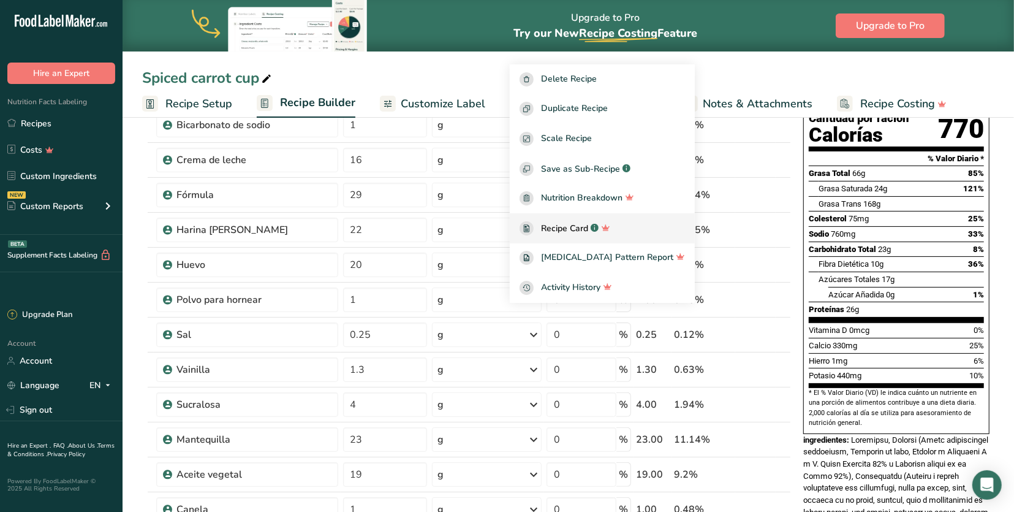
scroll to position [103, 0]
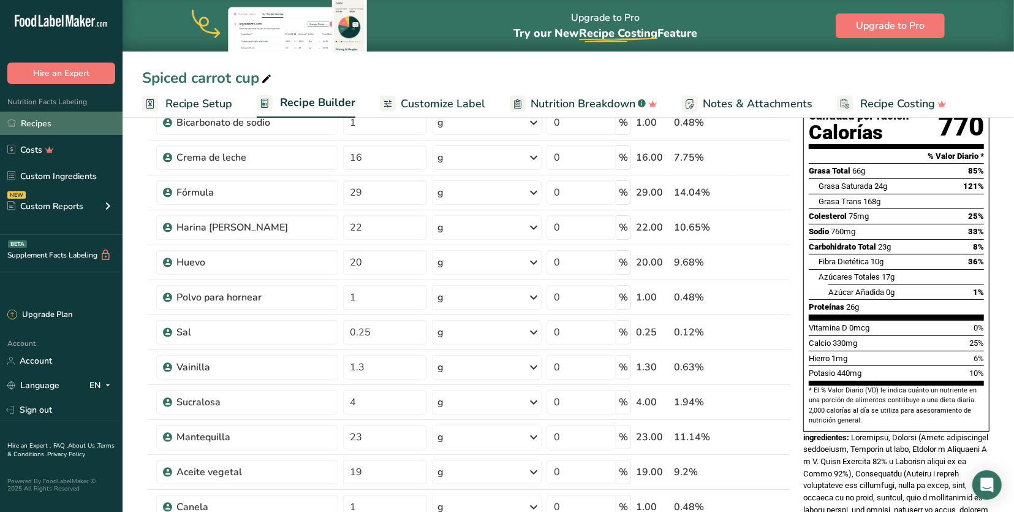
click at [71, 122] on link "Recipes" at bounding box center [61, 123] width 123 height 23
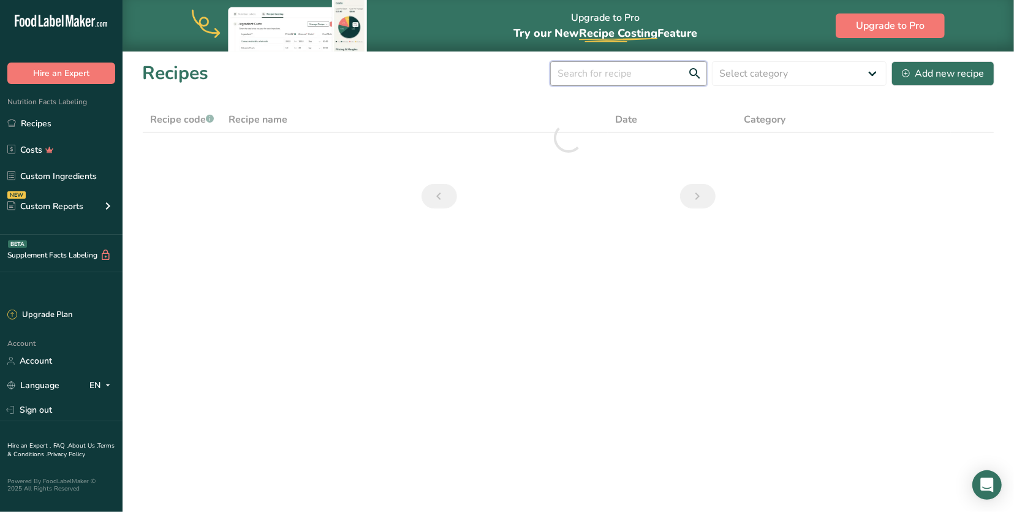
click at [623, 75] on input "text" at bounding box center [628, 73] width 157 height 25
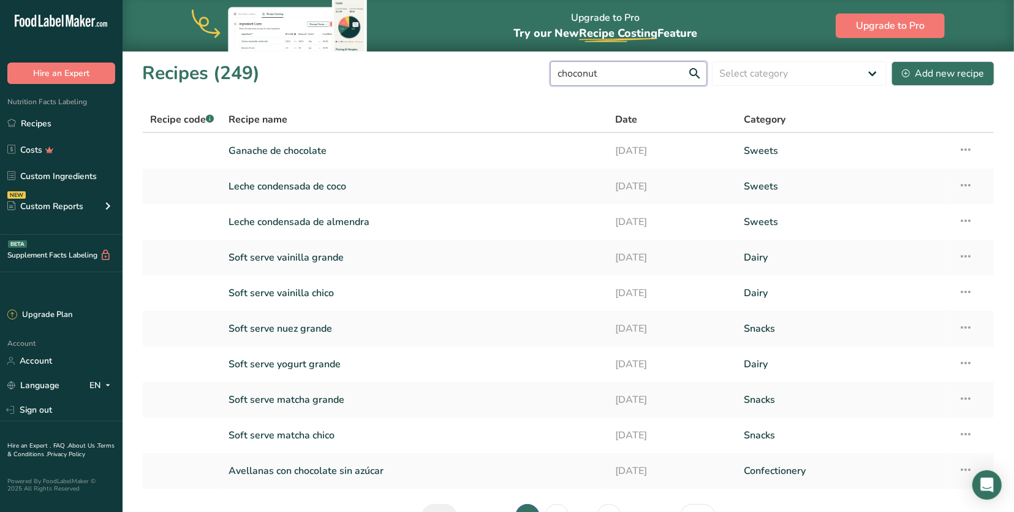
type input "choconut"
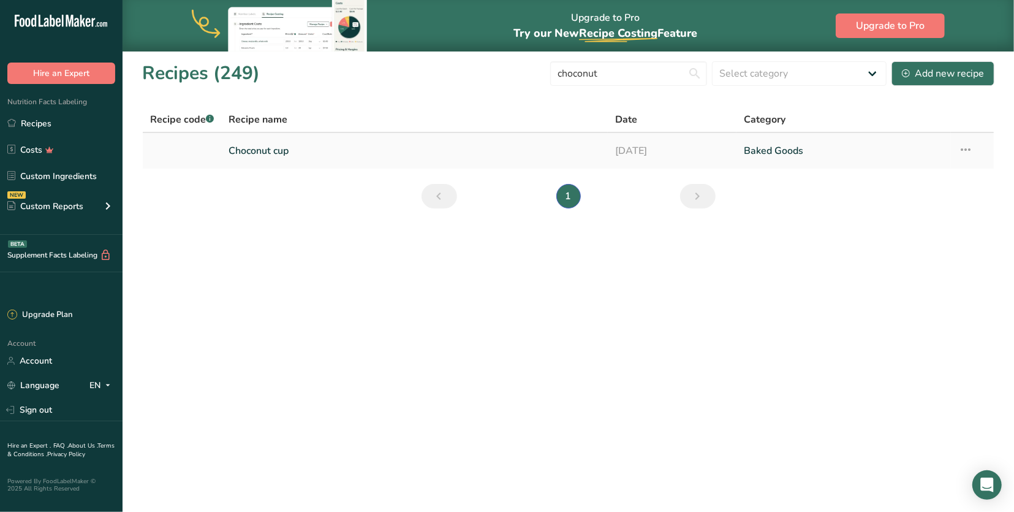
click at [270, 151] on link "Choconut cup" at bounding box center [414, 151] width 371 height 26
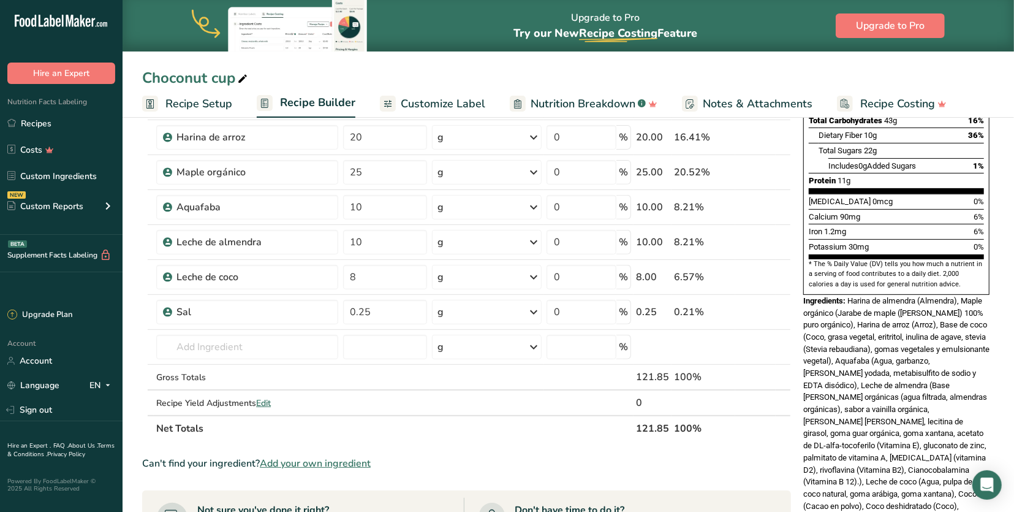
scroll to position [268, 0]
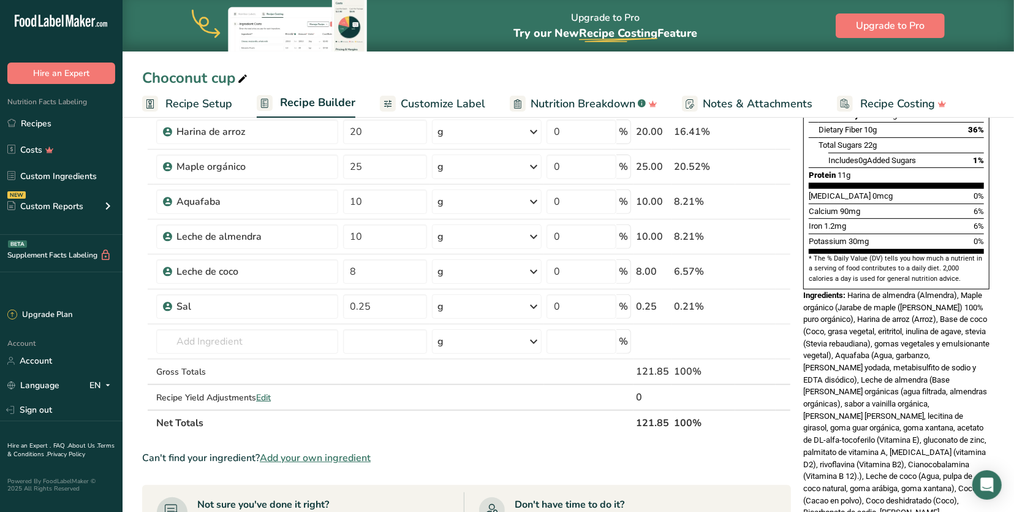
drag, startPoint x: 897, startPoint y: 451, endPoint x: 848, endPoint y: 260, distance: 197.2
click at [848, 289] on div "Ingredients: Harina de almendra (Almendra), Maple orgánico (Jarabe de maple ([P…" at bounding box center [896, 403] width 186 height 229
copy div "Harina de almendra (Almendra), Maple orgánico (Jarabe de maple ([PERSON_NAME]) …"
click at [97, 116] on link "Recipes" at bounding box center [61, 123] width 123 height 23
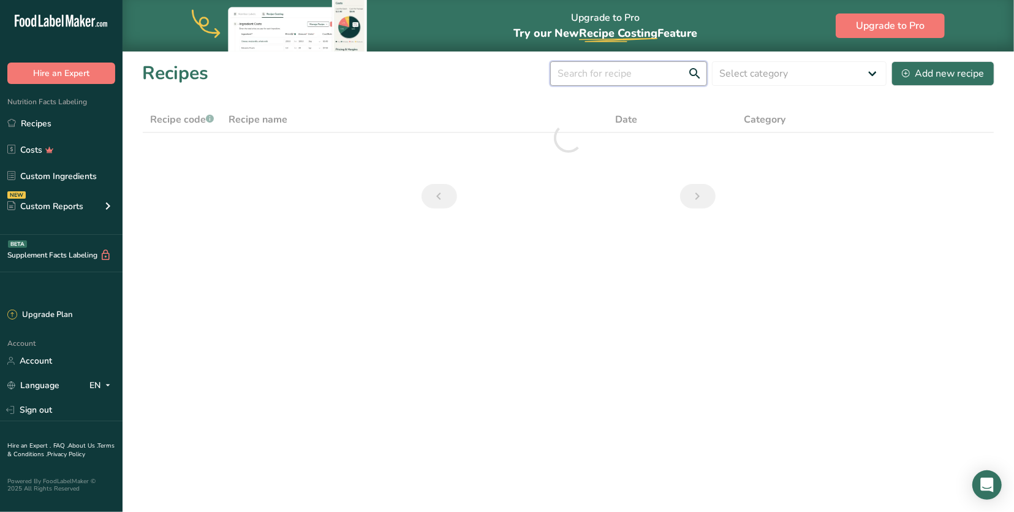
click at [612, 71] on input "text" at bounding box center [628, 73] width 157 height 25
type input "chocolate caramel"
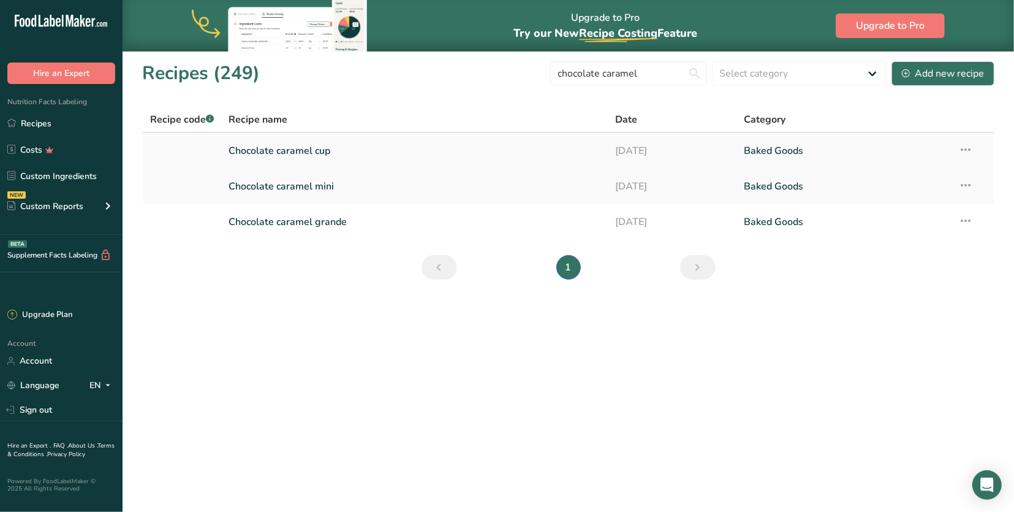
click at [321, 151] on link "Chocolate caramel cup" at bounding box center [414, 151] width 371 height 26
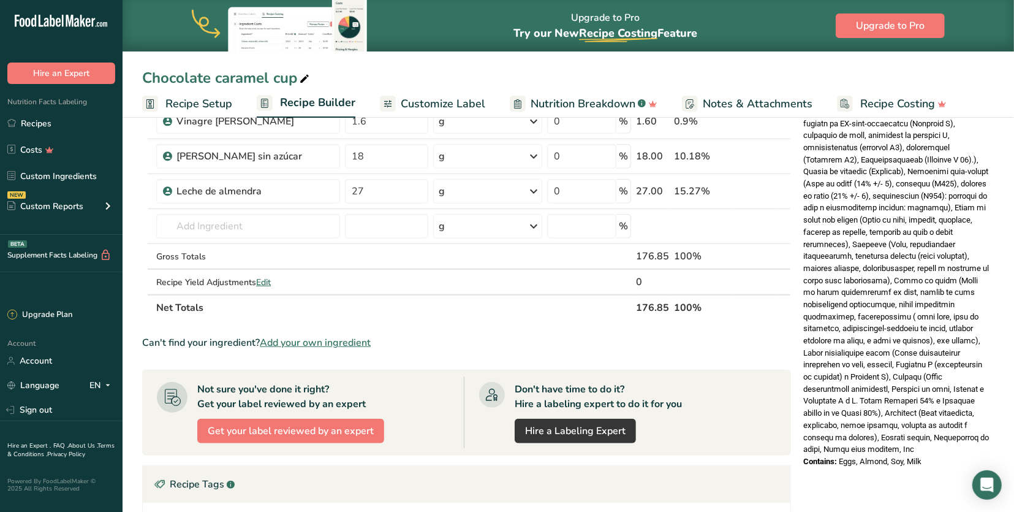
scroll to position [512, 0]
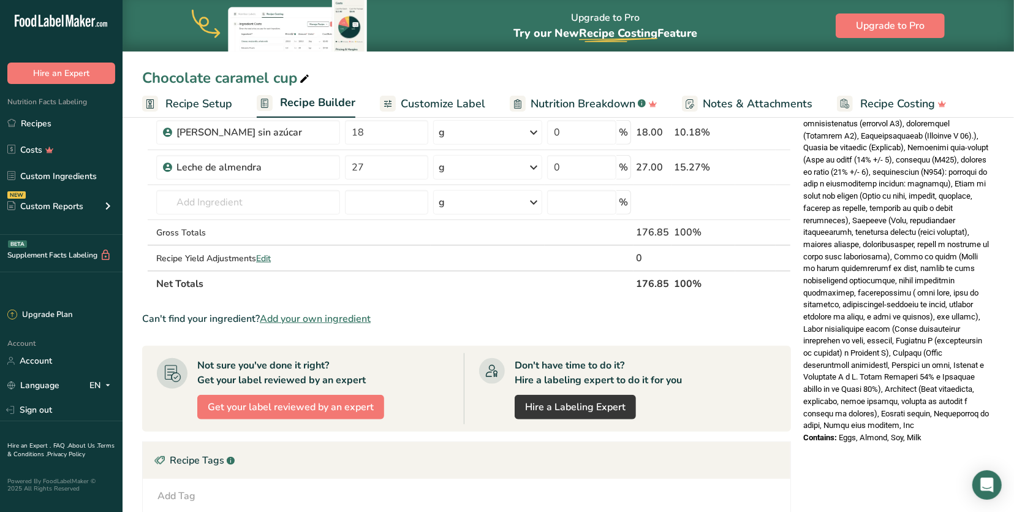
drag, startPoint x: 850, startPoint y: 166, endPoint x: 971, endPoint y: 372, distance: 239.0
click at [971, 372] on div "Ingredients:" at bounding box center [896, 238] width 186 height 386
copy div "Lorem, Ipsum do sitametc (Adip el seddoeius temporinc (utla etdolore, magnaaliq…"
click at [91, 127] on link "Recipes" at bounding box center [61, 123] width 123 height 23
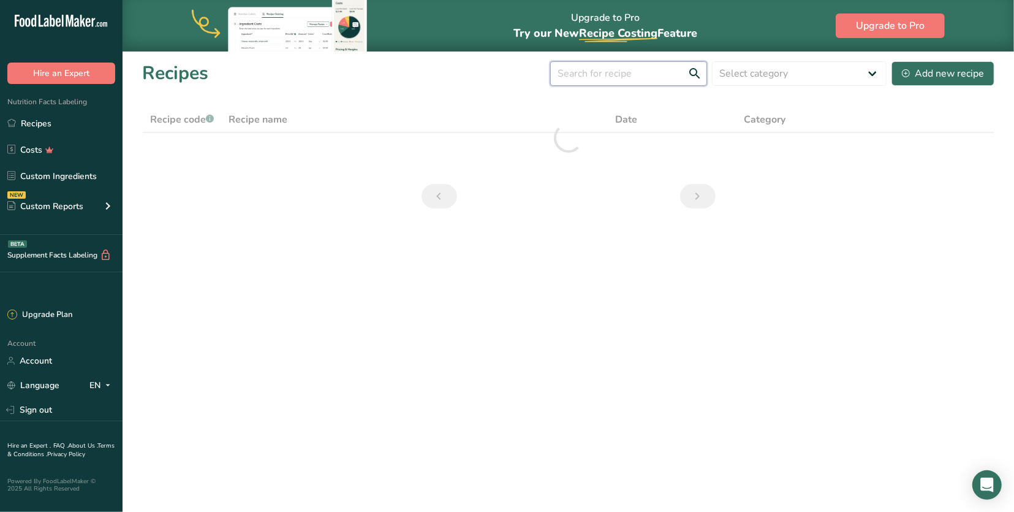
click at [669, 68] on input "text" at bounding box center [628, 73] width 157 height 25
drag, startPoint x: 669, startPoint y: 68, endPoint x: 657, endPoint y: 80, distance: 16.9
click at [657, 80] on input "salty caramelízalo" at bounding box center [628, 73] width 157 height 25
type input "salty caramel"
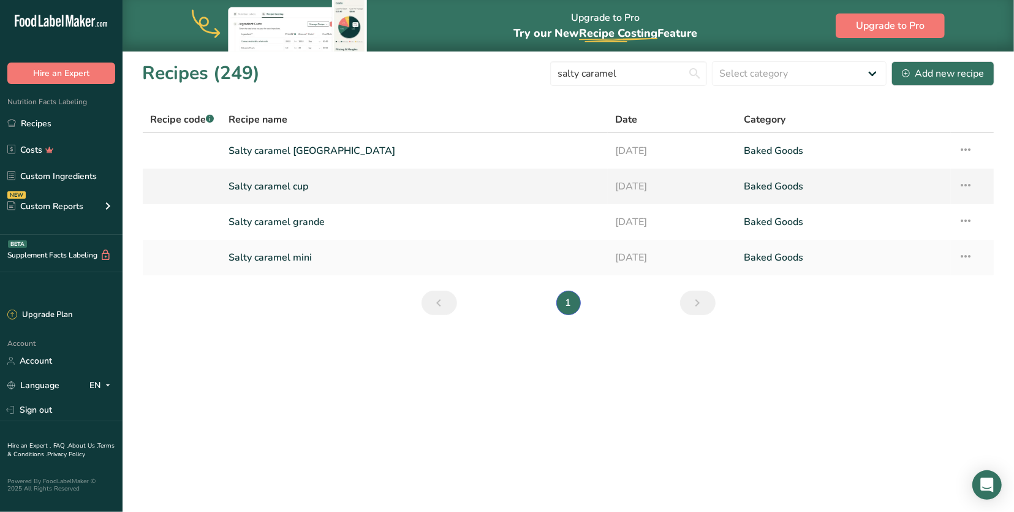
click at [271, 195] on link "Salty caramel cup" at bounding box center [414, 186] width 371 height 26
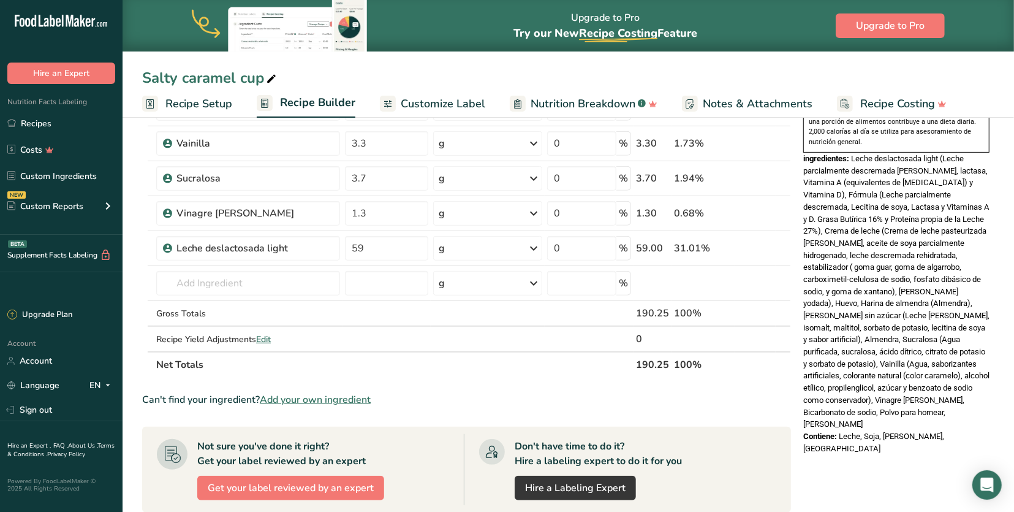
scroll to position [371, 0]
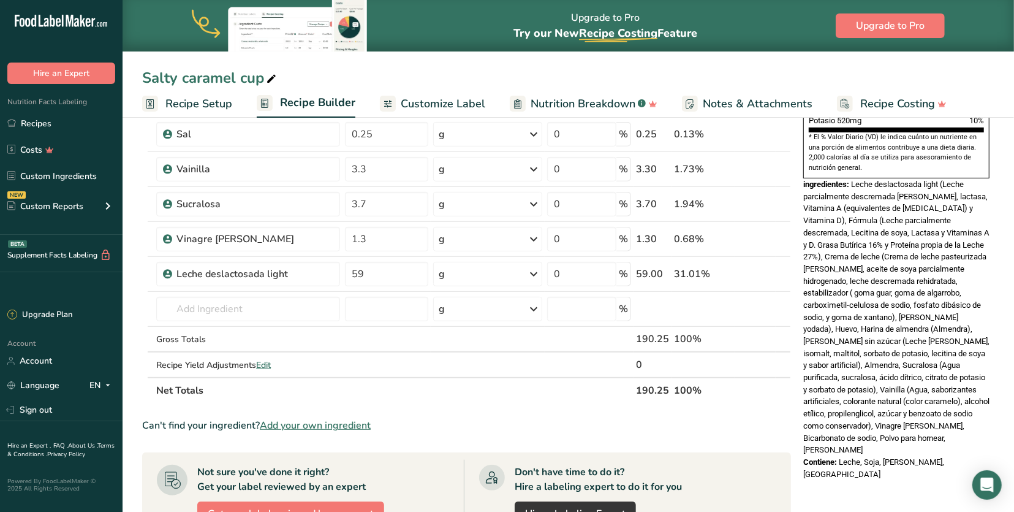
drag, startPoint x: 853, startPoint y: 169, endPoint x: 899, endPoint y: 398, distance: 233.2
click at [899, 398] on div "ingredientes:" at bounding box center [896, 317] width 186 height 278
copy div "Leche deslactosada light (Leche parcialmente descremada [PERSON_NAME], lactasa,…"
click at [31, 127] on link "Recipes" at bounding box center [61, 123] width 123 height 23
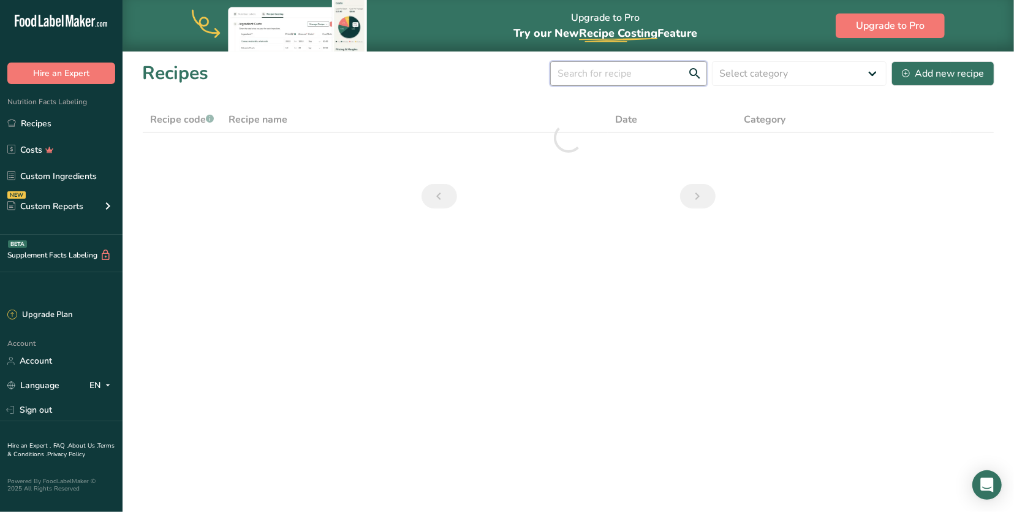
click at [643, 80] on input "text" at bounding box center [628, 73] width 157 height 25
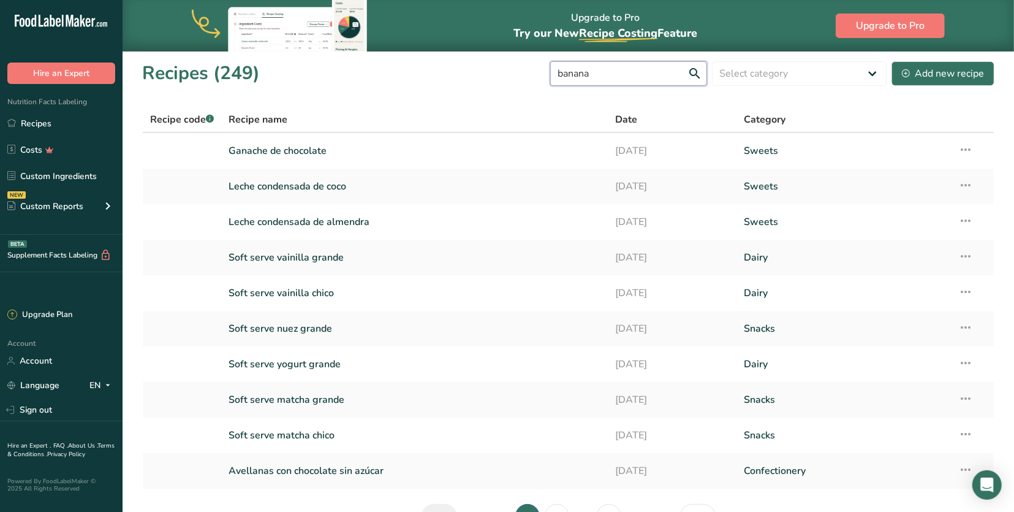
type input "banana"
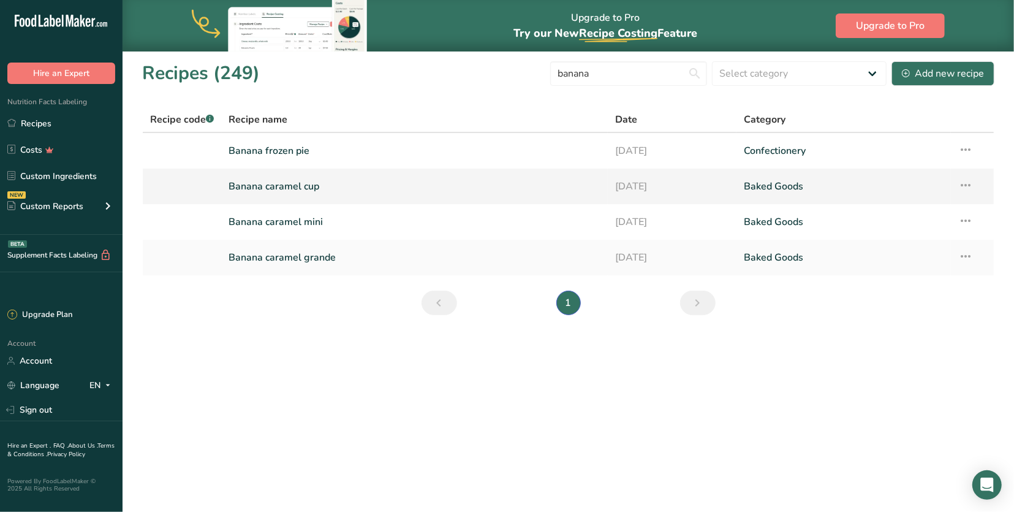
click at [315, 191] on link "Banana caramel cup" at bounding box center [414, 186] width 371 height 26
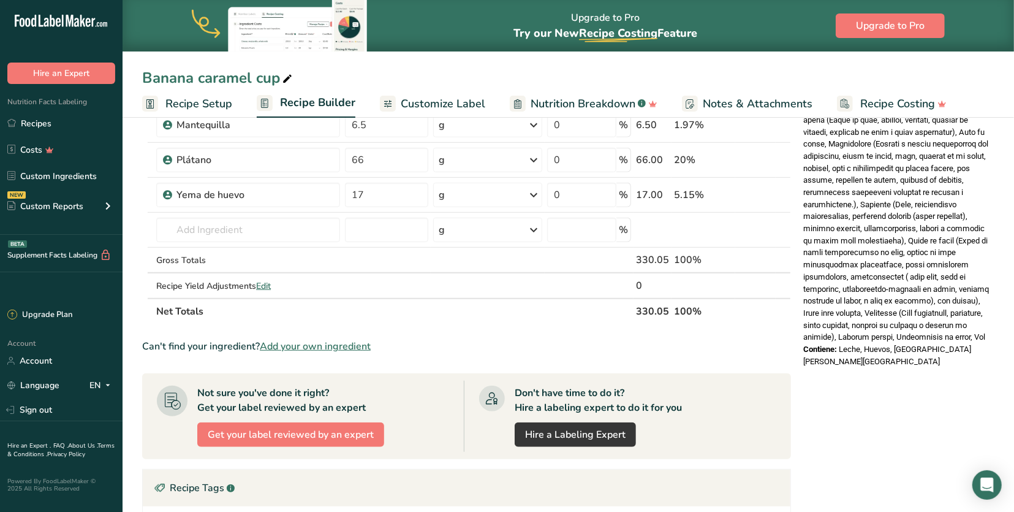
scroll to position [617, 0]
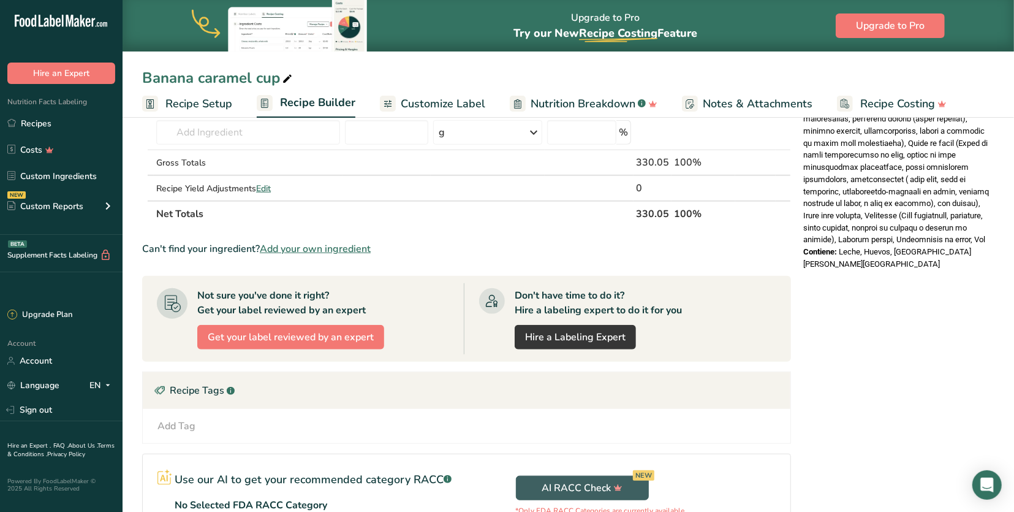
drag, startPoint x: 854, startPoint y: 233, endPoint x: 938, endPoint y: 227, distance: 83.6
click at [938, 227] on div "ingredientes:" at bounding box center [896, 89] width 186 height 314
copy div "Lorem ipsumdolorsi ametc (Adipi elitseddoeiu temporinci ut labo, etdolor, Magna…"
